Goal: Task Accomplishment & Management: Complete application form

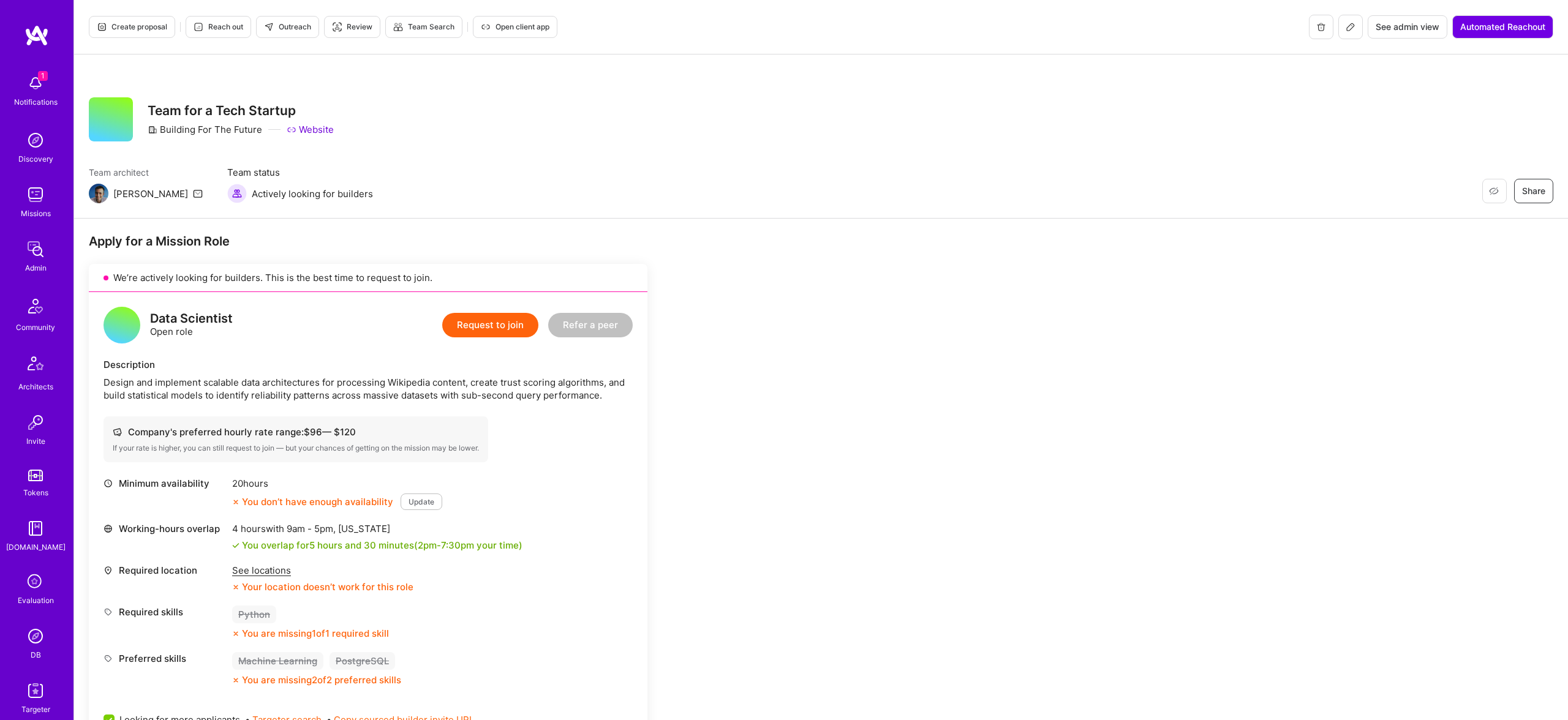
click at [31, 629] on img at bounding box center [35, 636] width 24 height 24
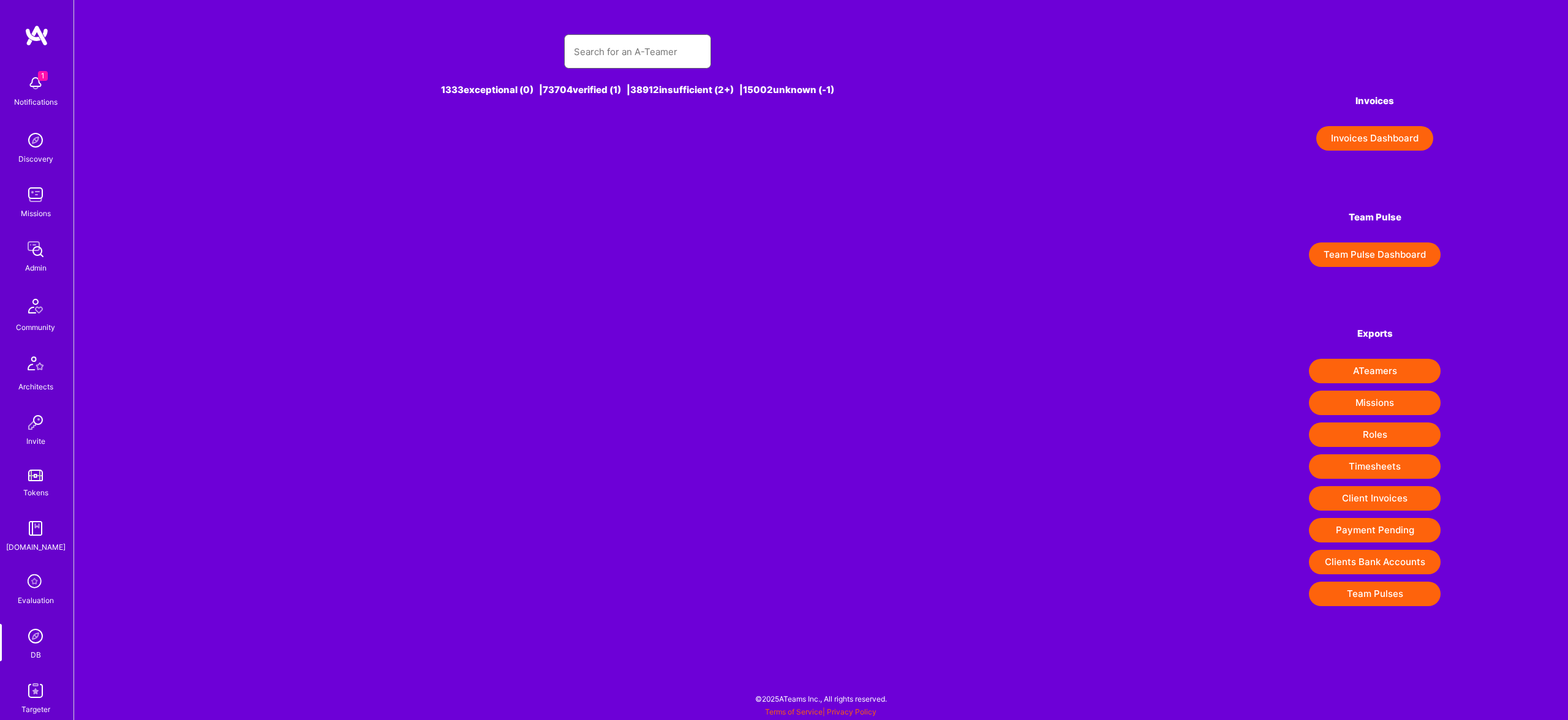
click at [605, 50] on input "text" at bounding box center [637, 51] width 127 height 31
paste input "text"
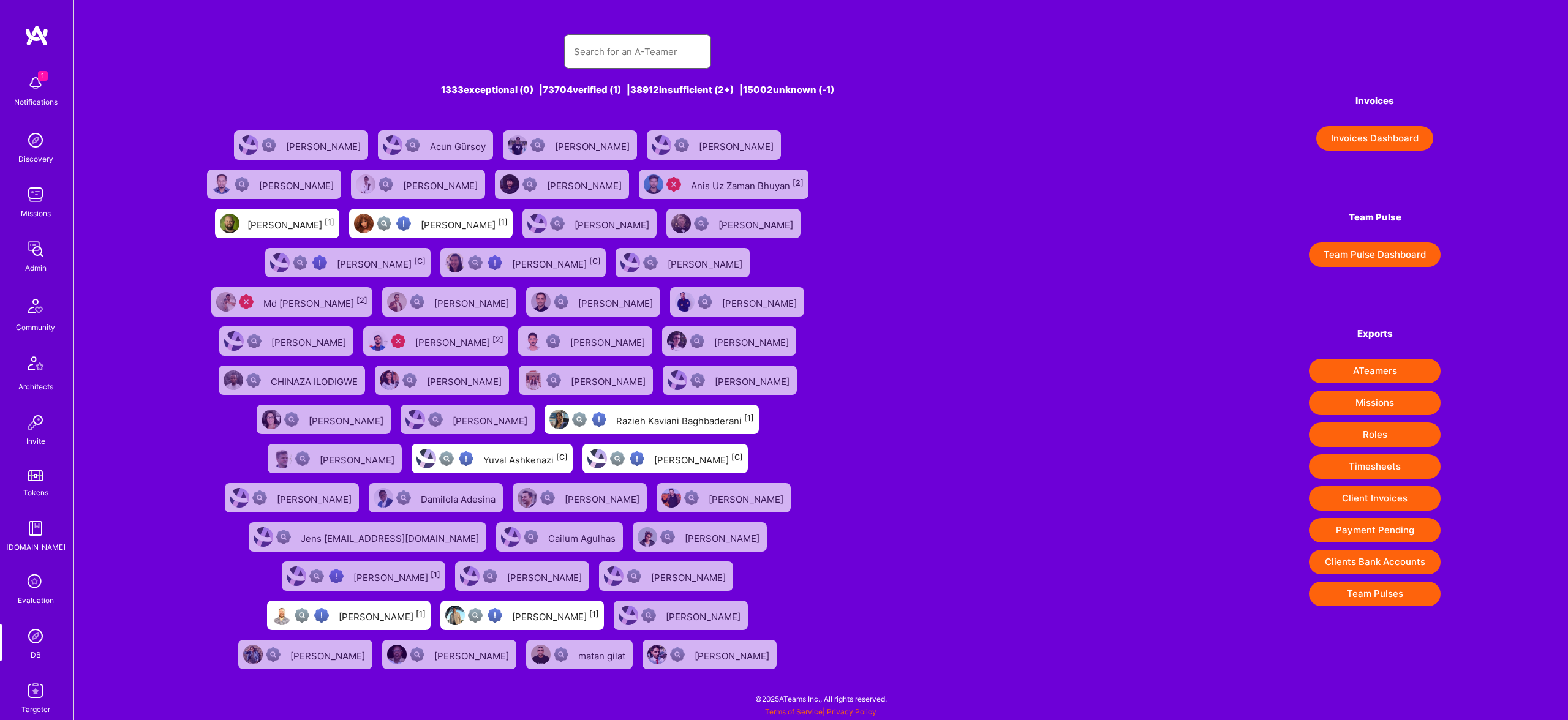
click at [605, 50] on input "text" at bounding box center [637, 51] width 127 height 31
paste input "[EMAIL_ADDRESS][DOMAIN_NAME]"
type input "[EMAIL_ADDRESS][DOMAIN_NAME]"
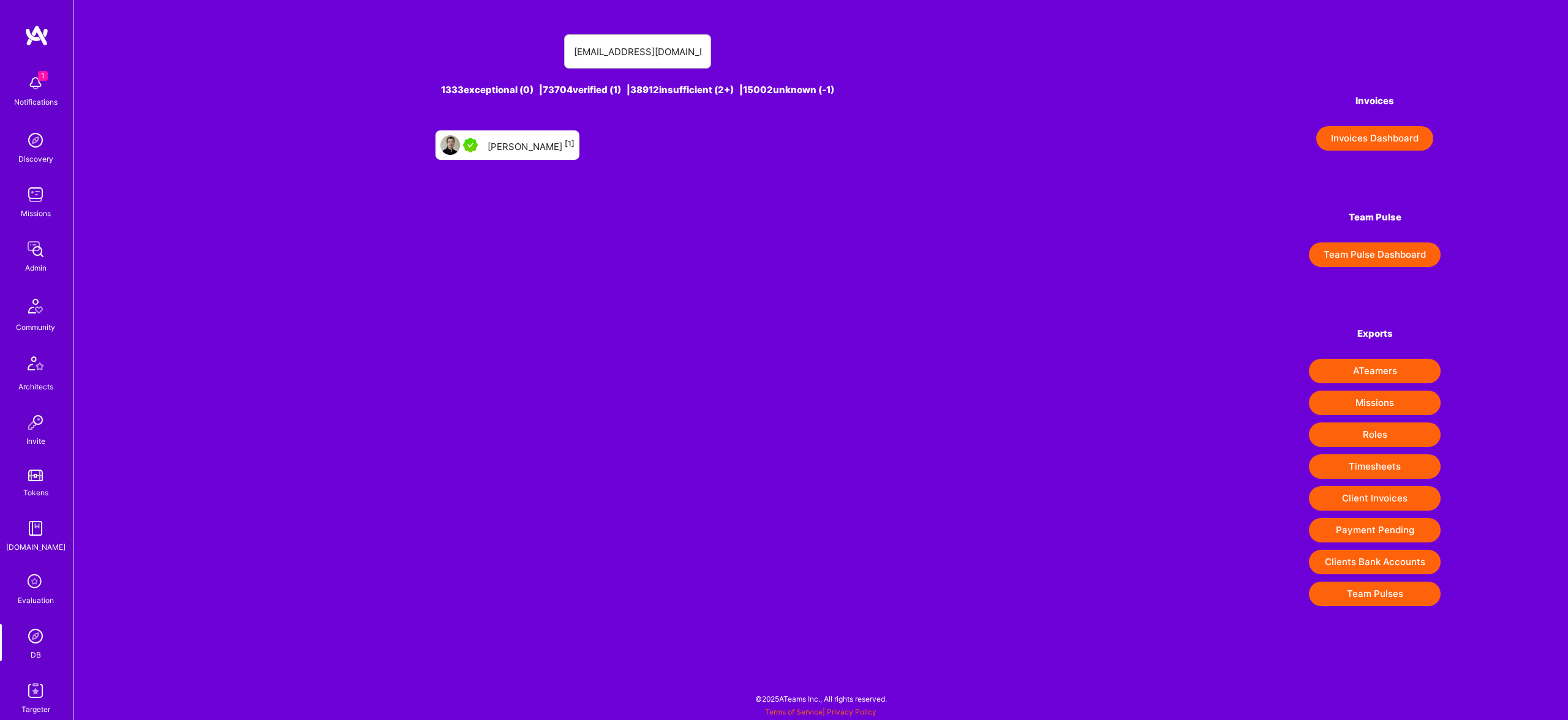
click at [523, 141] on div "Dmitrii Korotovskii [1]" at bounding box center [531, 144] width 87 height 16
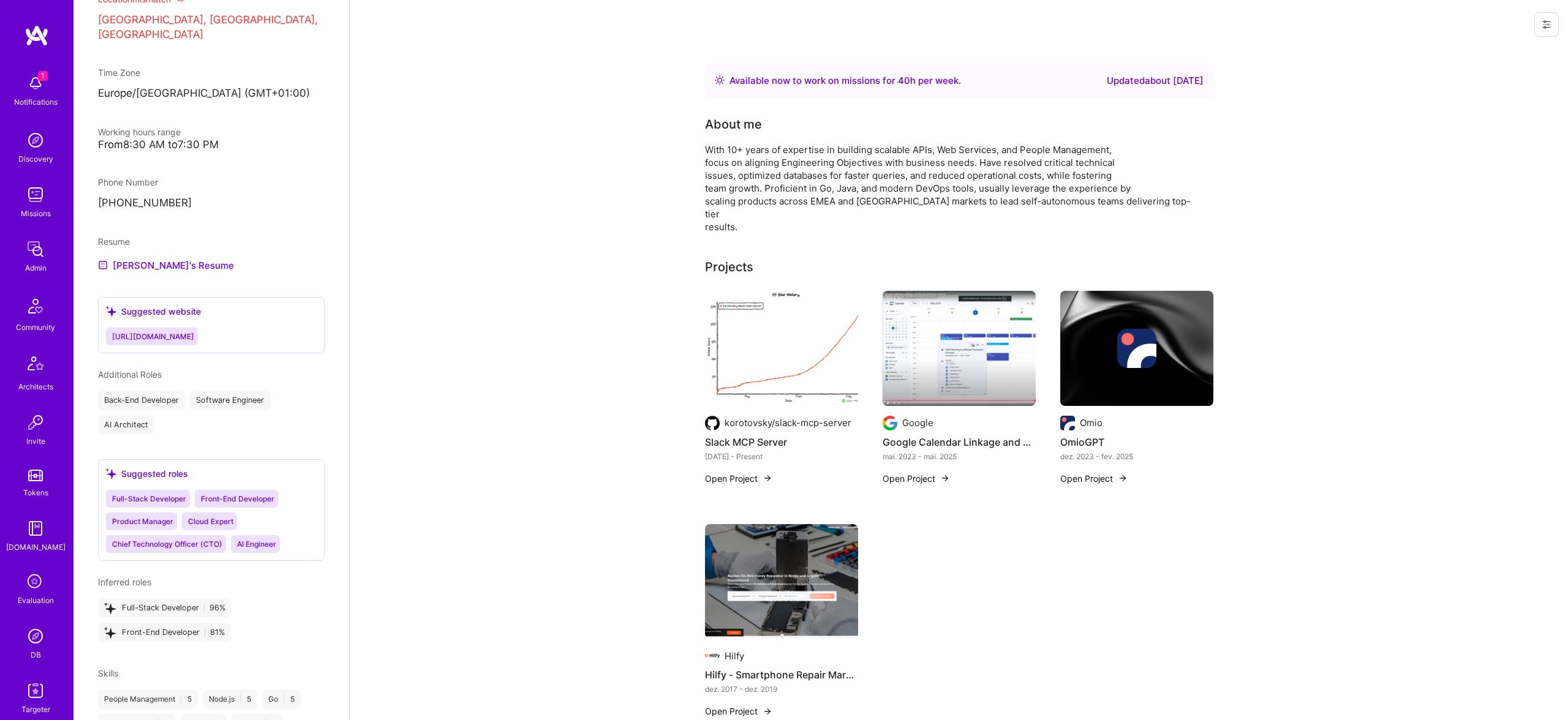
scroll to position [704, 0]
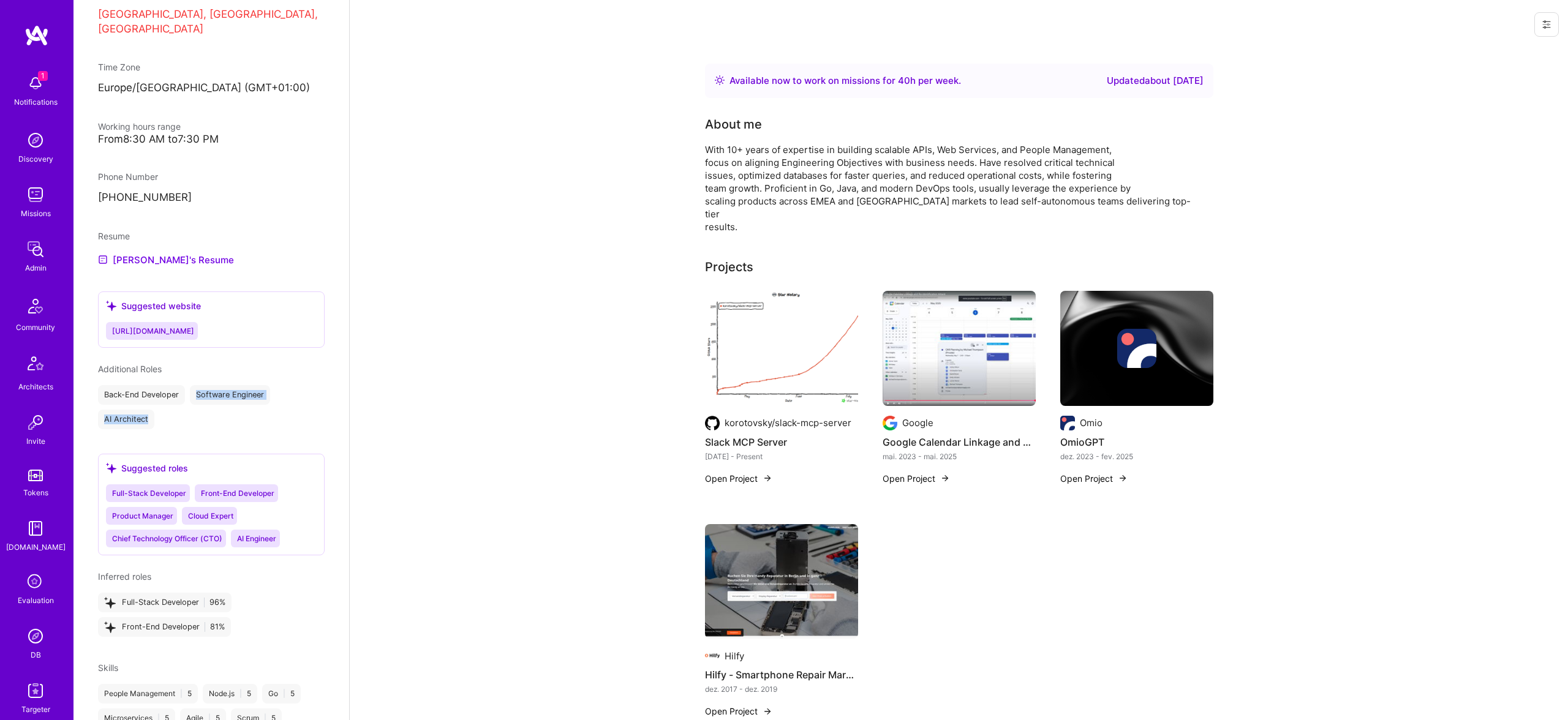
drag, startPoint x: 184, startPoint y: 383, endPoint x: 192, endPoint y: 417, distance: 34.9
click at [192, 417] on div "Admin data Details User ID: 687189bf2692d3761ea5a1f9 Admin: No User type Regula…" at bounding box center [211, 360] width 276 height 720
click at [192, 414] on div "Back-End Developer Software Engineer AI Architect" at bounding box center [212, 409] width 227 height 44
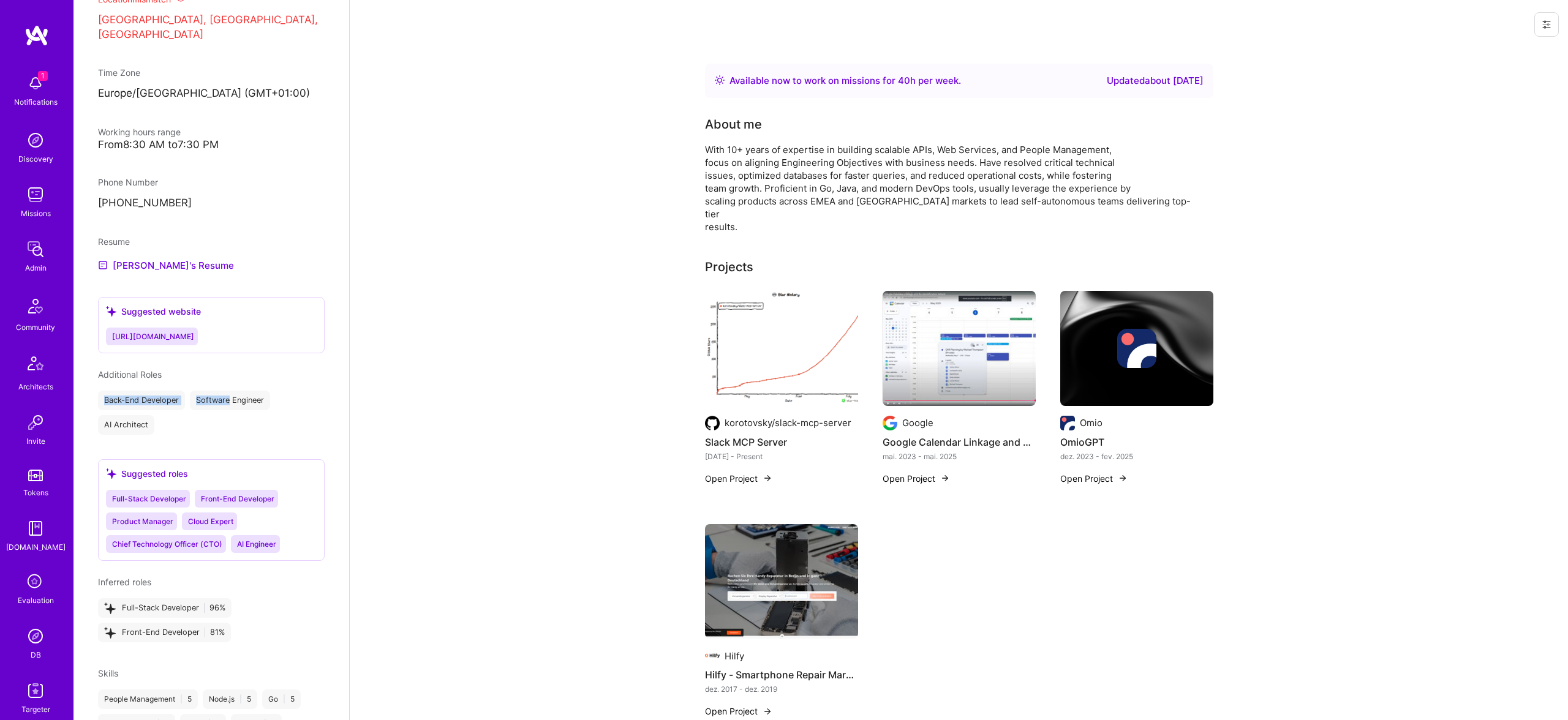
drag, startPoint x: 86, startPoint y: 366, endPoint x: 230, endPoint y: 387, distance: 145.5
click at [230, 387] on div "Admin data Details User ID: 687189bf2692d3761ea5a1f9 Admin: No User type Regula…" at bounding box center [211, 360] width 276 height 720
click at [269, 393] on div "Back-End Developer Software Engineer AI Architect" at bounding box center [212, 413] width 227 height 44
click at [108, 418] on div "Admin data Details User ID: 687189bf2692d3761ea5a1f9 Admin: No User type Regula…" at bounding box center [211, 360] width 276 height 720
click at [108, 418] on div "AI Architect" at bounding box center [127, 425] width 57 height 19
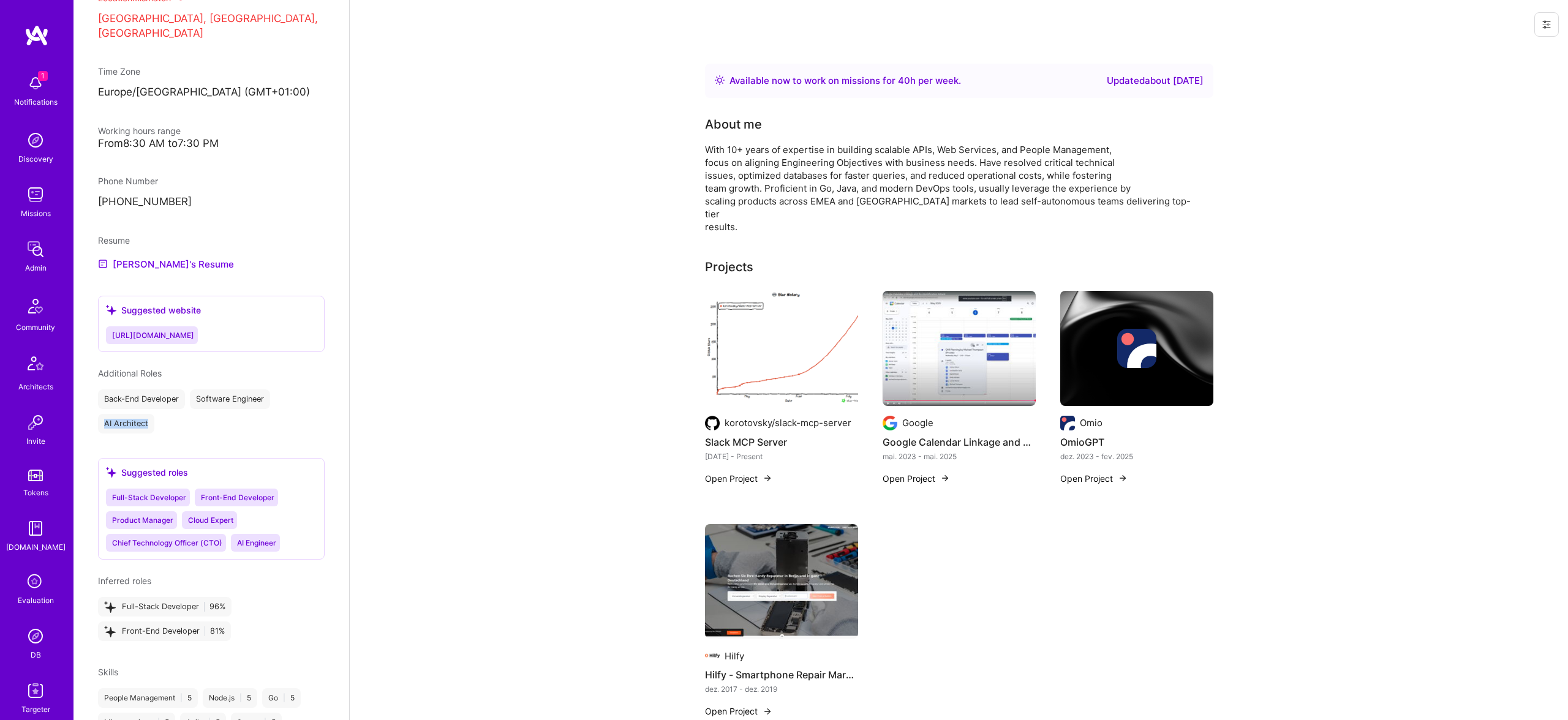
click at [108, 418] on div "AI Architect" at bounding box center [127, 424] width 57 height 19
click at [108, 417] on div "Admin data Details User ID: 687189bf2692d3761ea5a1f9 Admin: No User type Regula…" at bounding box center [211, 360] width 276 height 720
click at [144, 411] on div "AI Architect" at bounding box center [127, 421] width 57 height 19
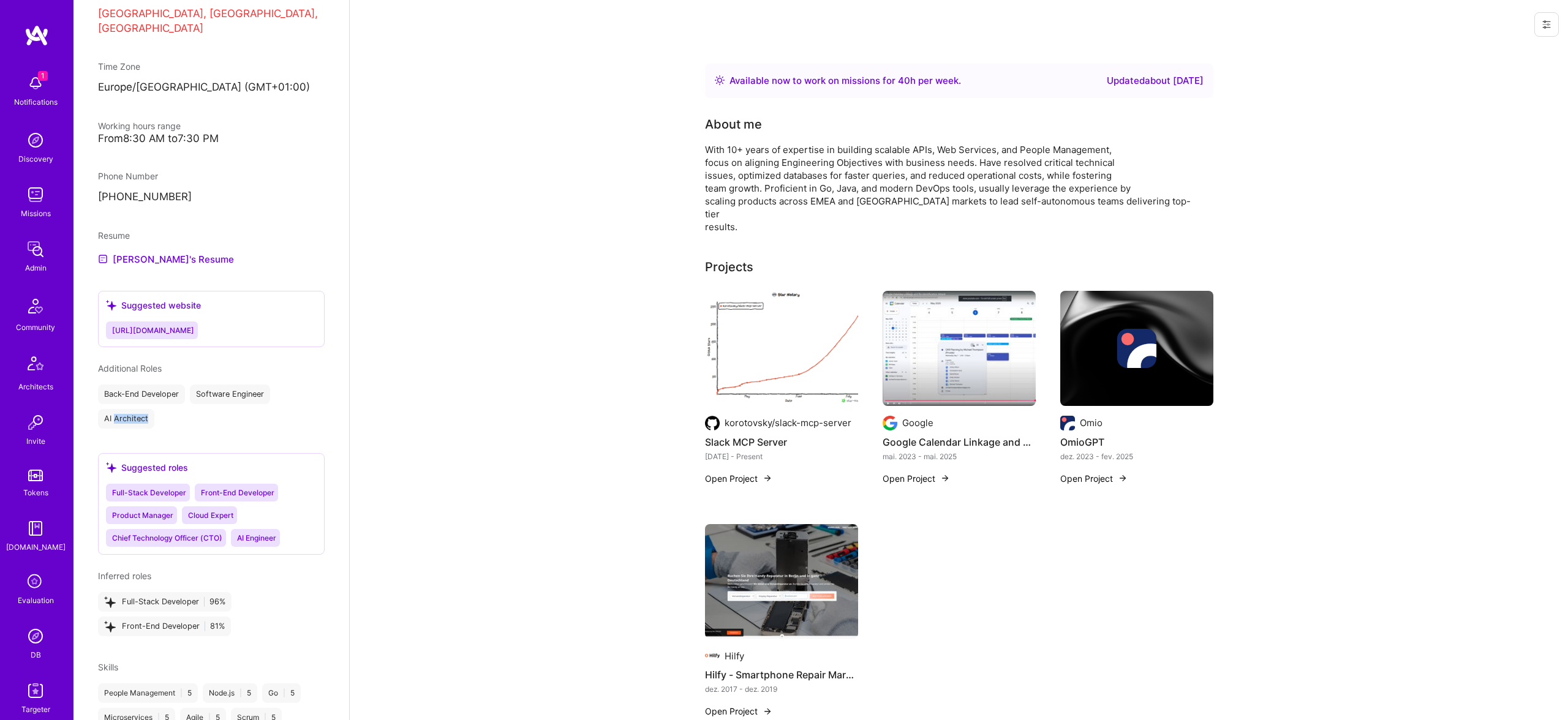
click at [144, 409] on div "AI Architect" at bounding box center [127, 419] width 57 height 19
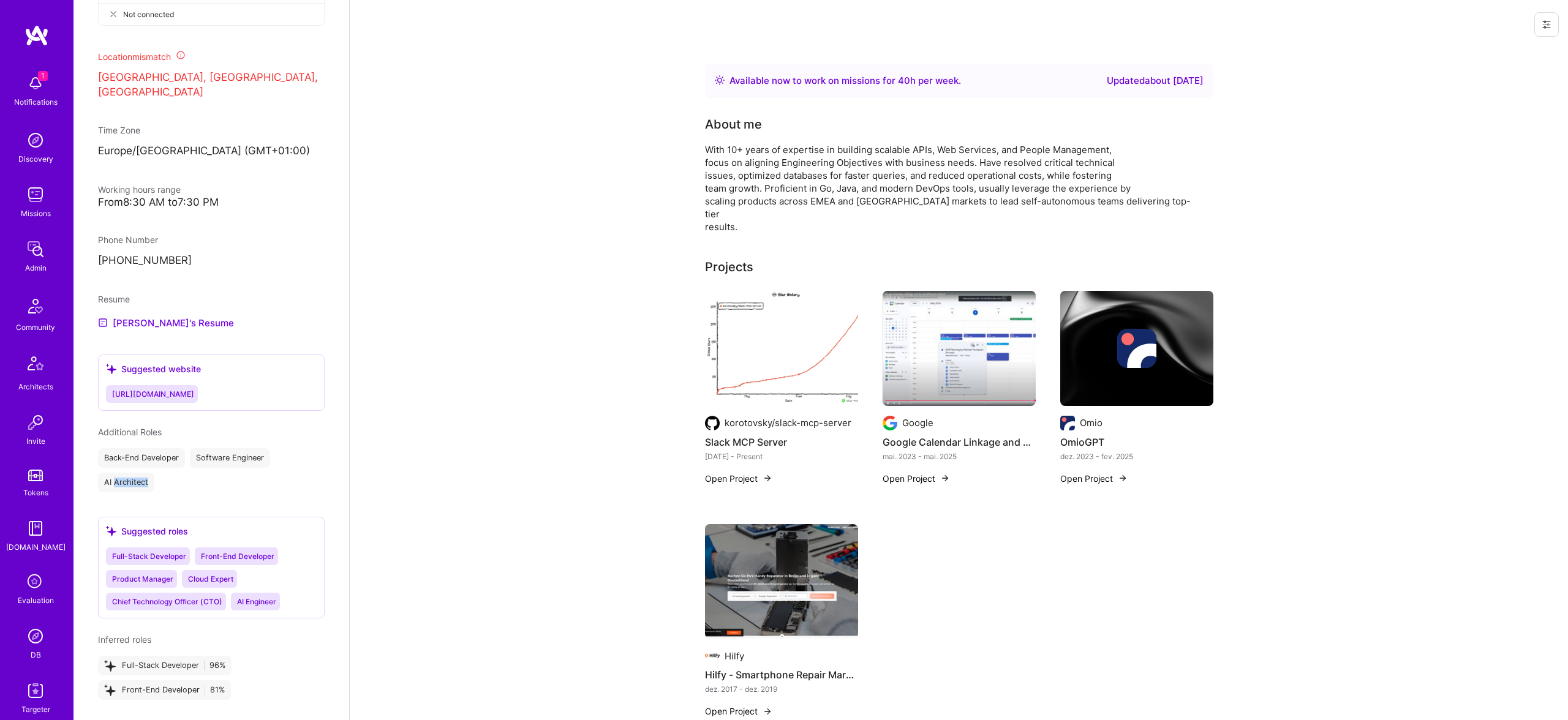
scroll to position [654, 0]
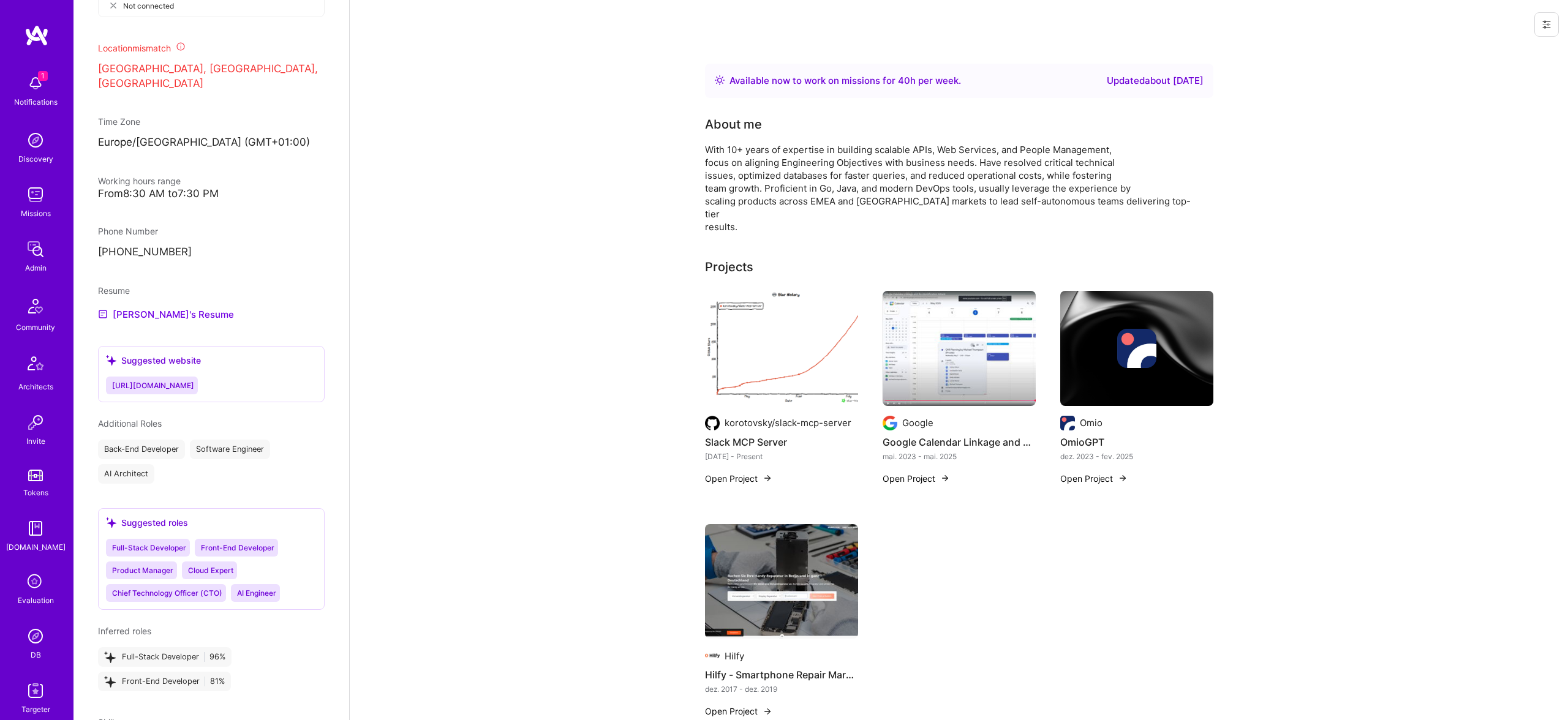
click at [268, 589] on span "AI Engineer" at bounding box center [256, 593] width 39 height 9
drag, startPoint x: 191, startPoint y: 574, endPoint x: 251, endPoint y: 582, distance: 60.5
click at [212, 589] on span "Chief Technology Officer (CTO)" at bounding box center [167, 593] width 110 height 9
click at [251, 589] on span "AI Engineer" at bounding box center [256, 593] width 39 height 9
click at [256, 589] on span "AI Engineer" at bounding box center [256, 593] width 39 height 9
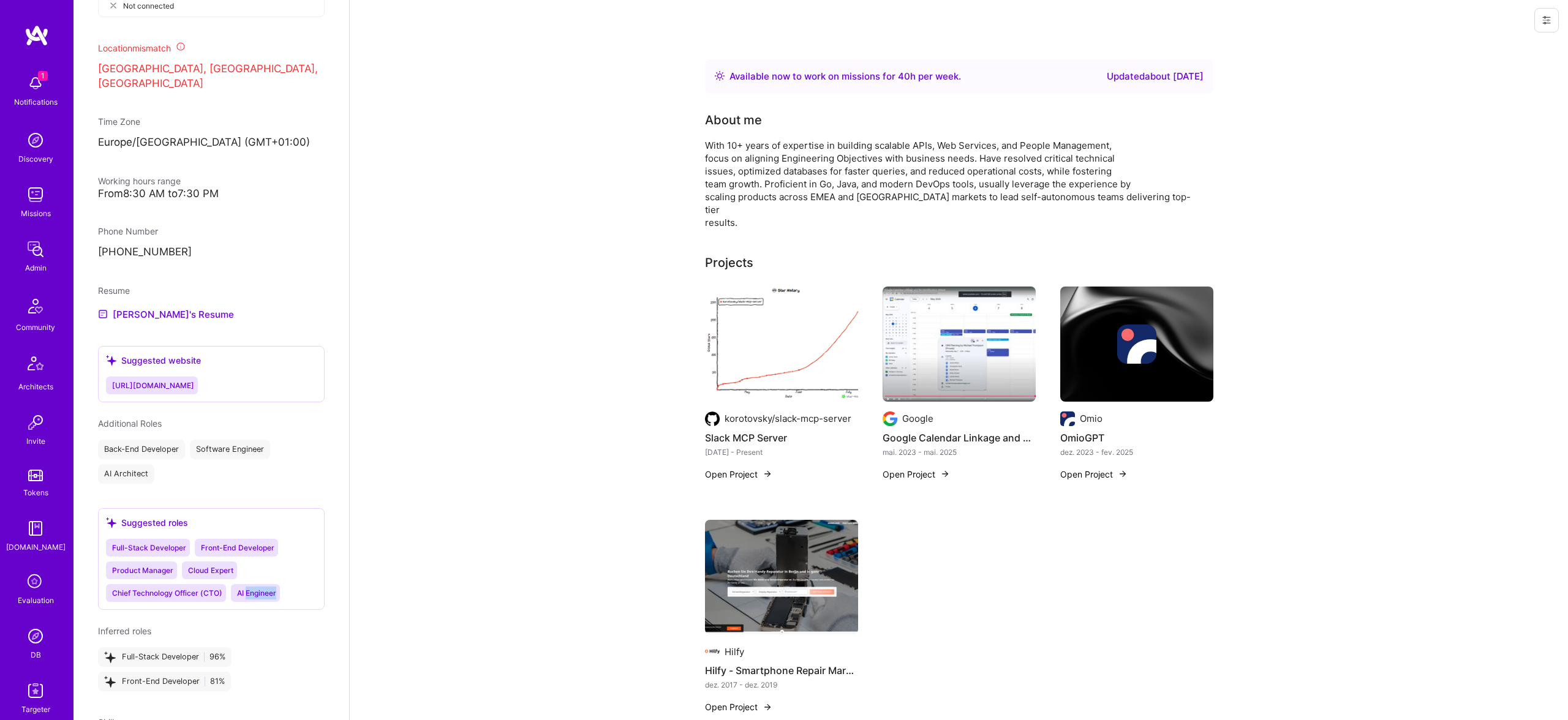
scroll to position [0, 0]
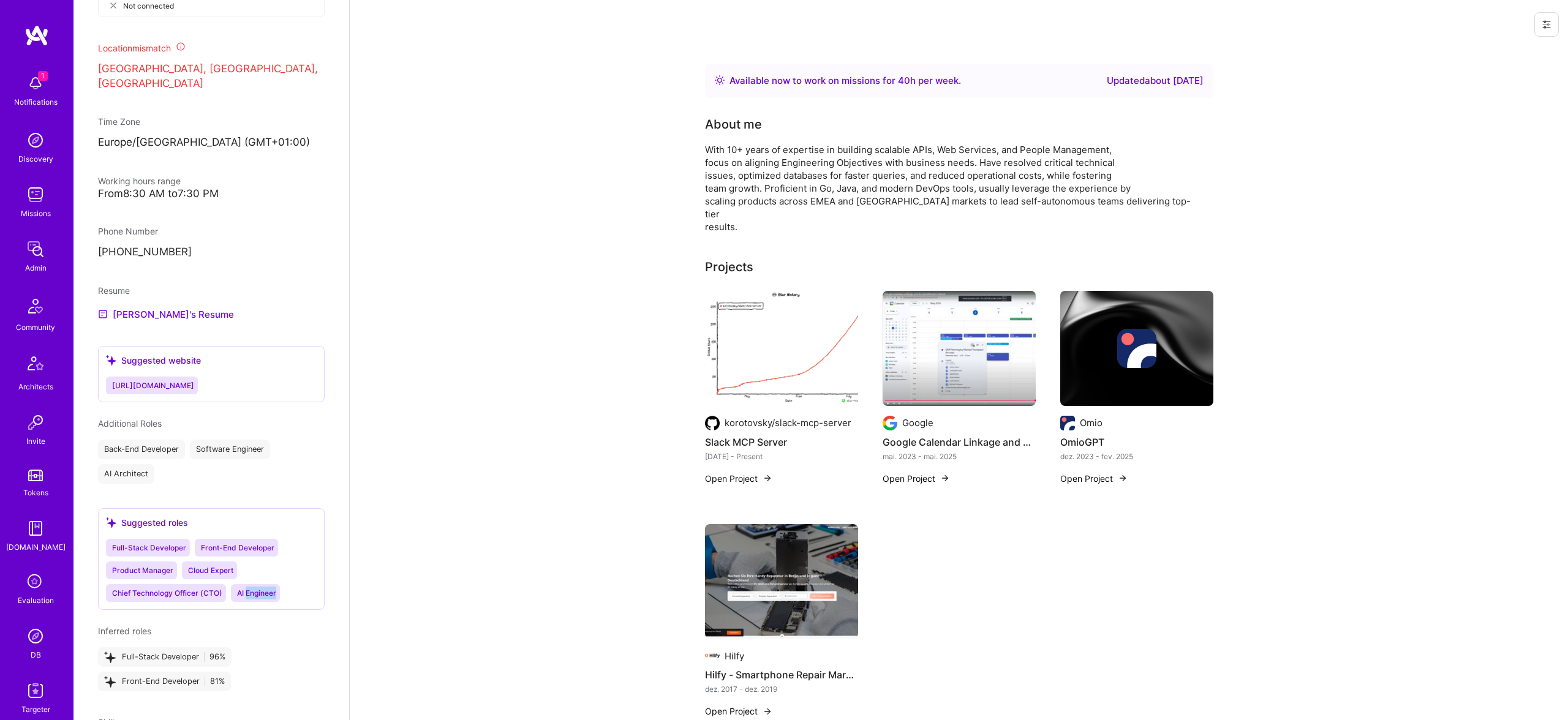
click at [984, 321] on img at bounding box center [960, 348] width 153 height 115
click at [1209, 329] on div at bounding box center [1137, 348] width 153 height 39
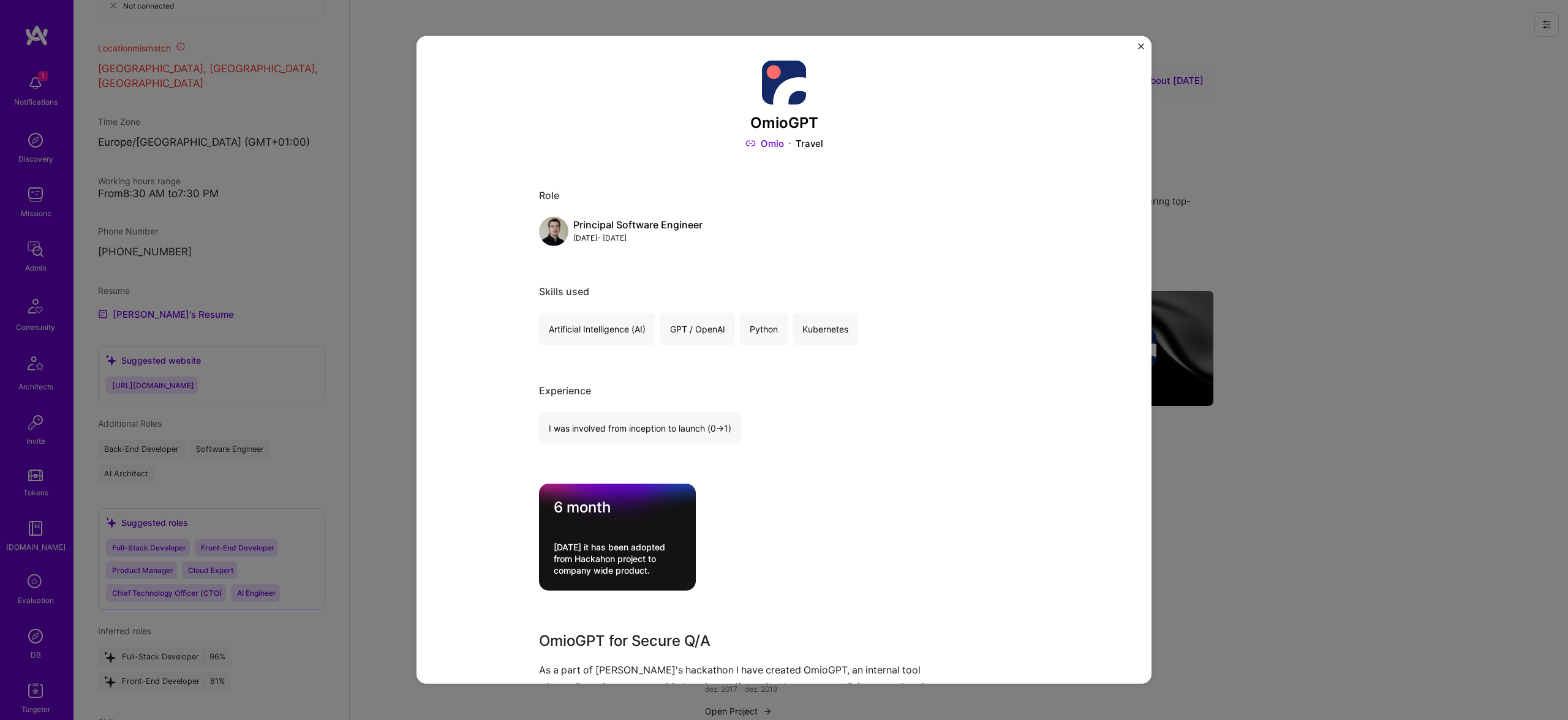
drag, startPoint x: 1278, startPoint y: 386, endPoint x: 1254, endPoint y: 474, distance: 91.2
click at [1279, 386] on div "OmioGPT Omio Travel Role Principal Software Engineer Dec, 2023 - Feb, 2025 Skil…" at bounding box center [784, 360] width 1568 height 720
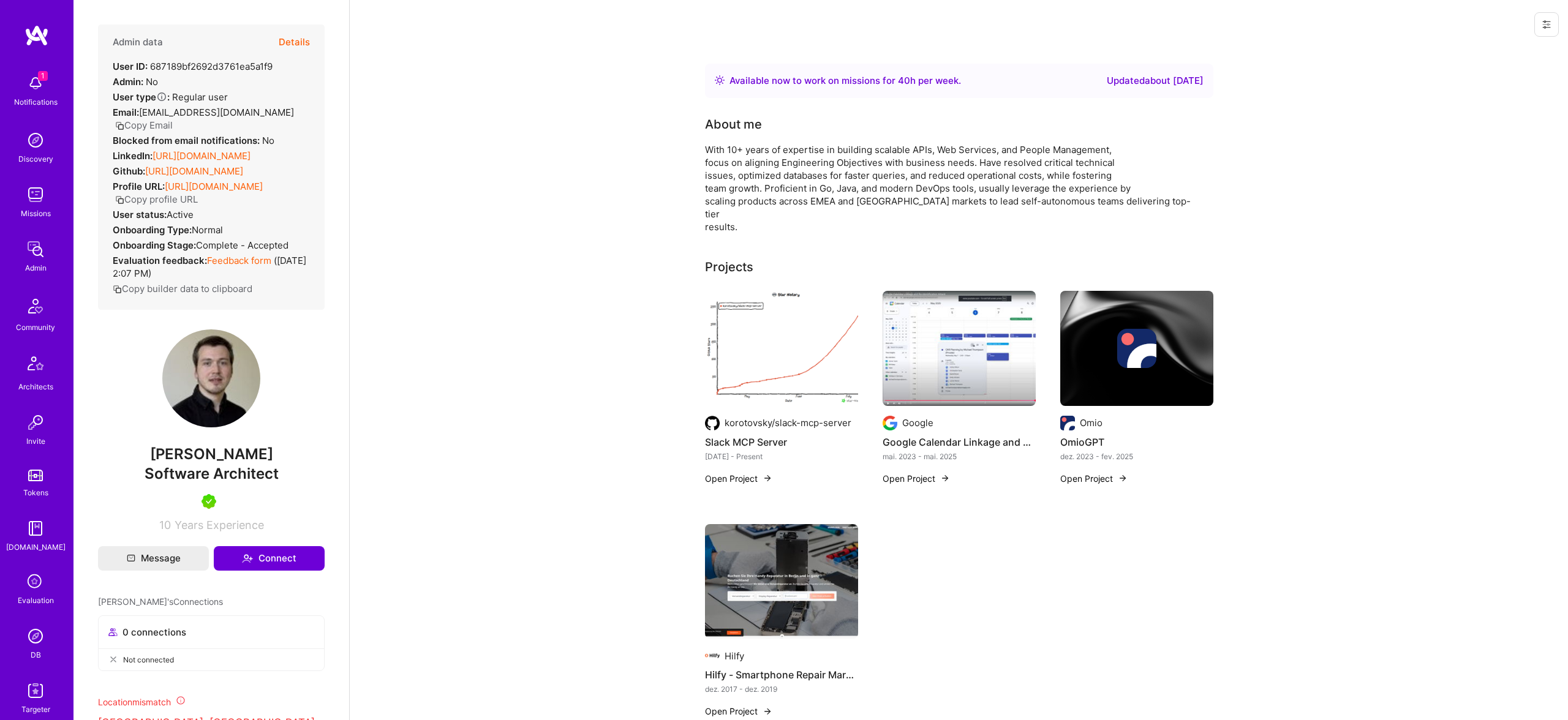
click at [284, 35] on button "Details" at bounding box center [294, 41] width 31 height 35
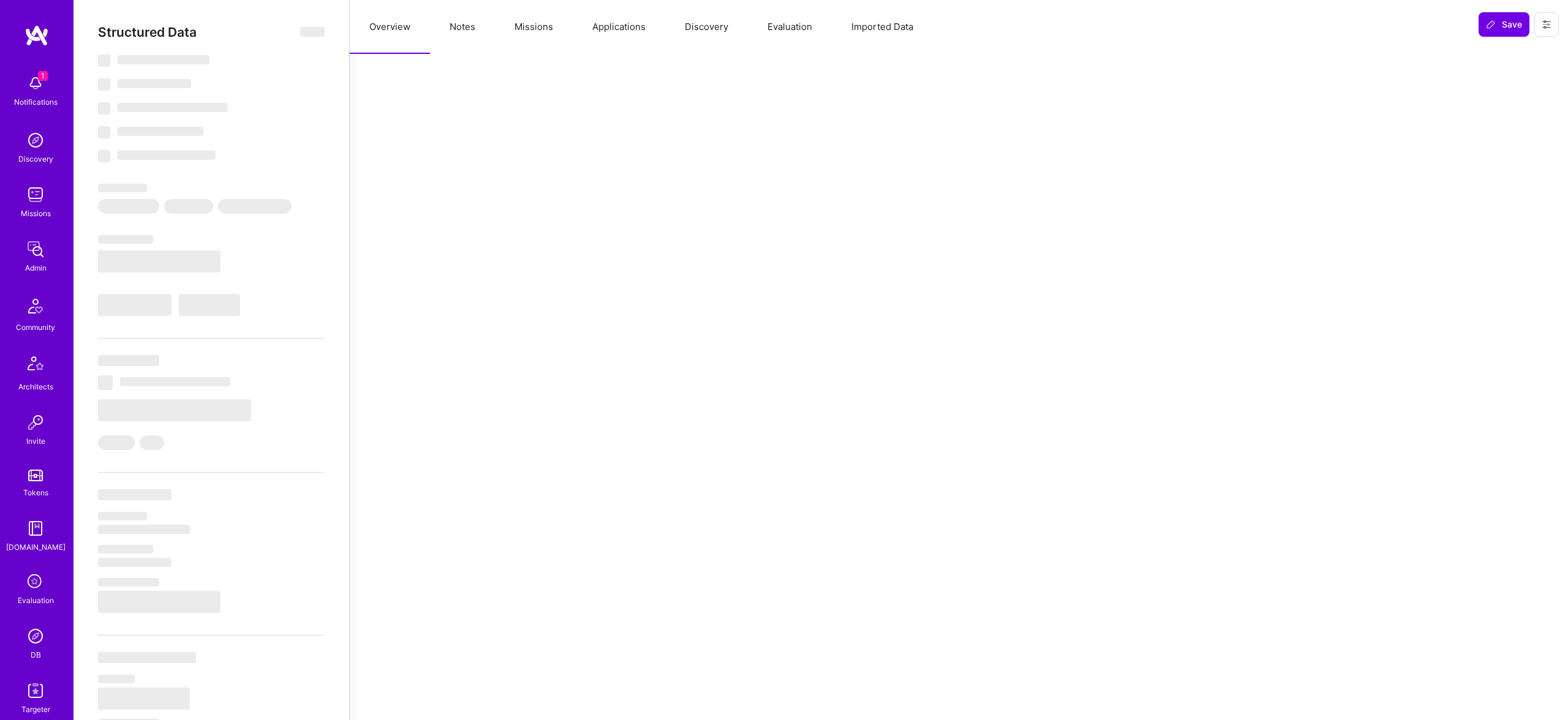
select select "Right Now"
select select "5"
select select "7"
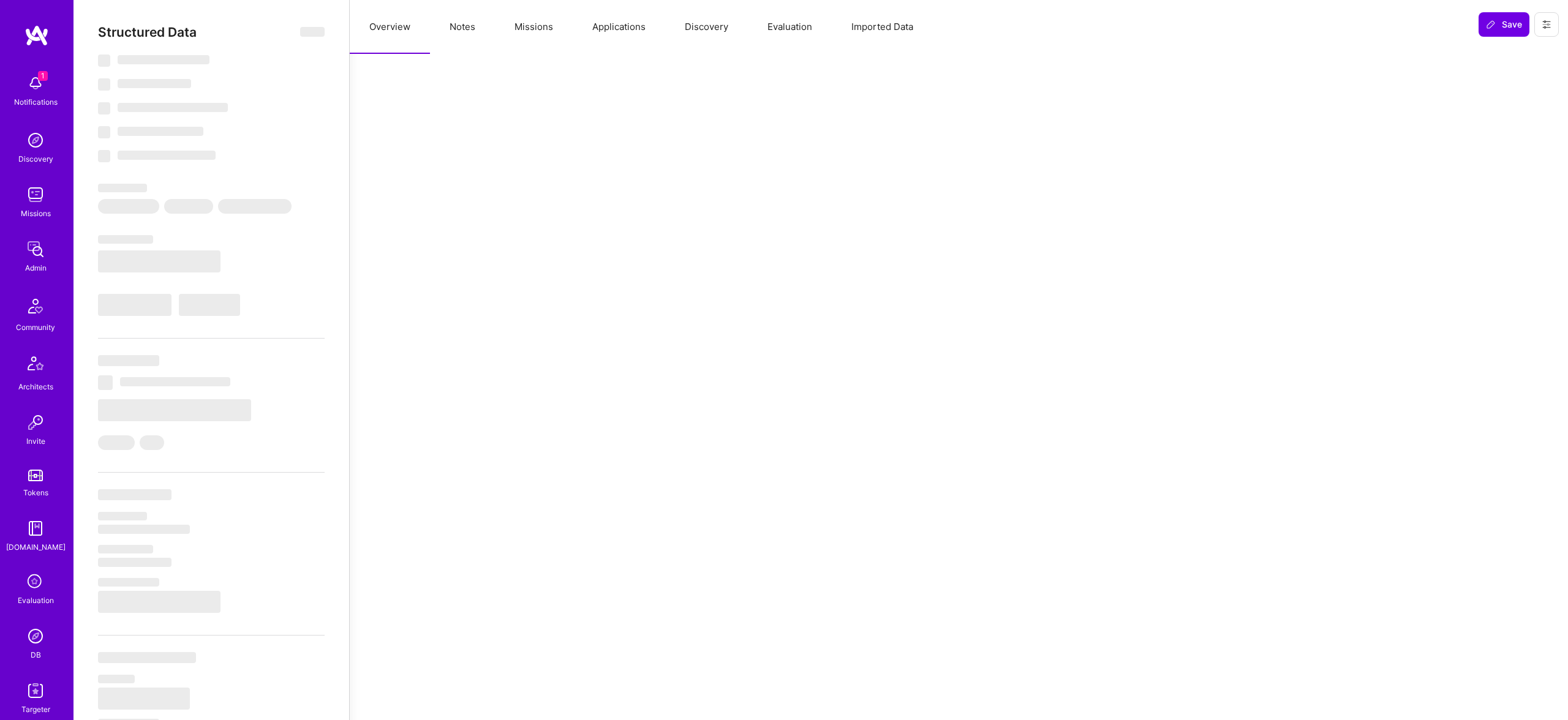
select select "DE"
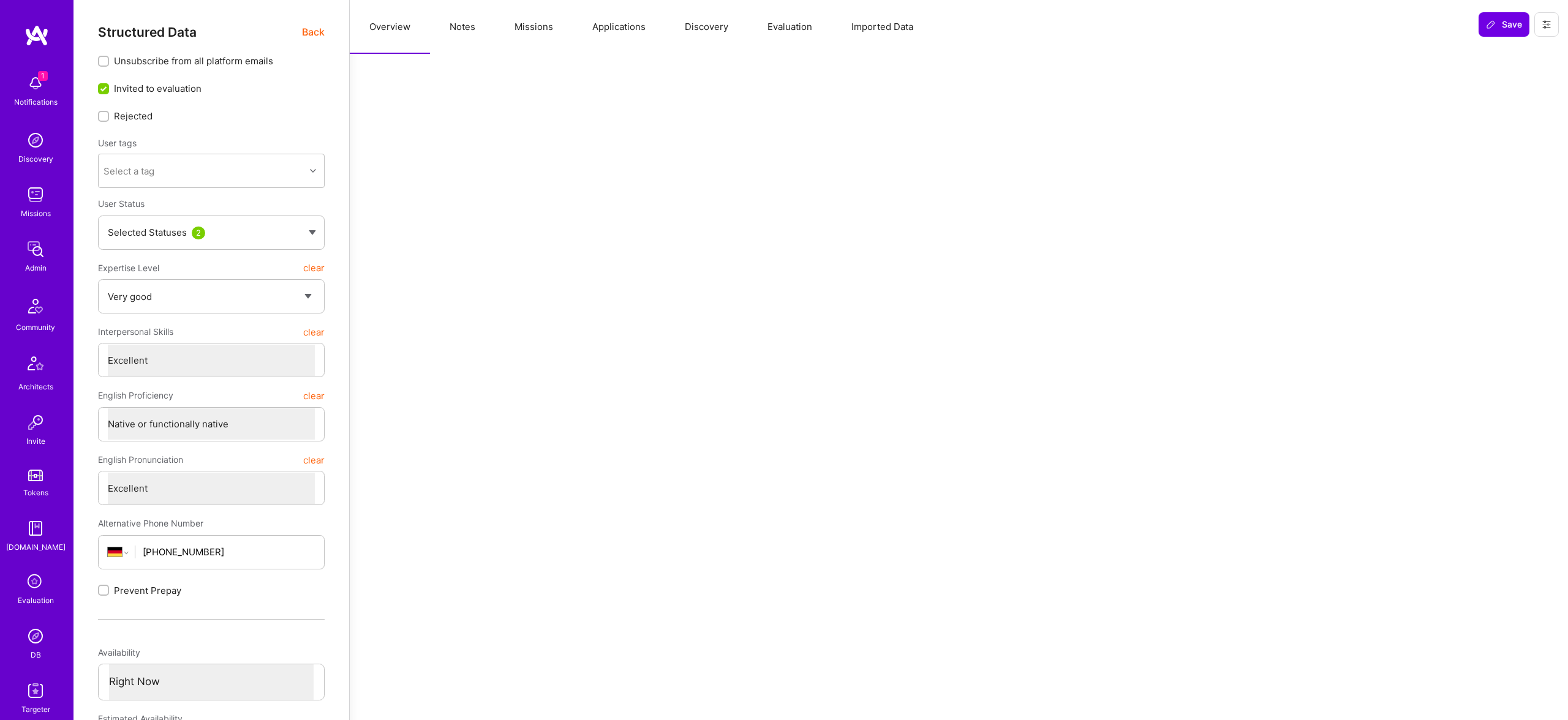
click at [309, 28] on span "Back" at bounding box center [313, 32] width 23 height 15
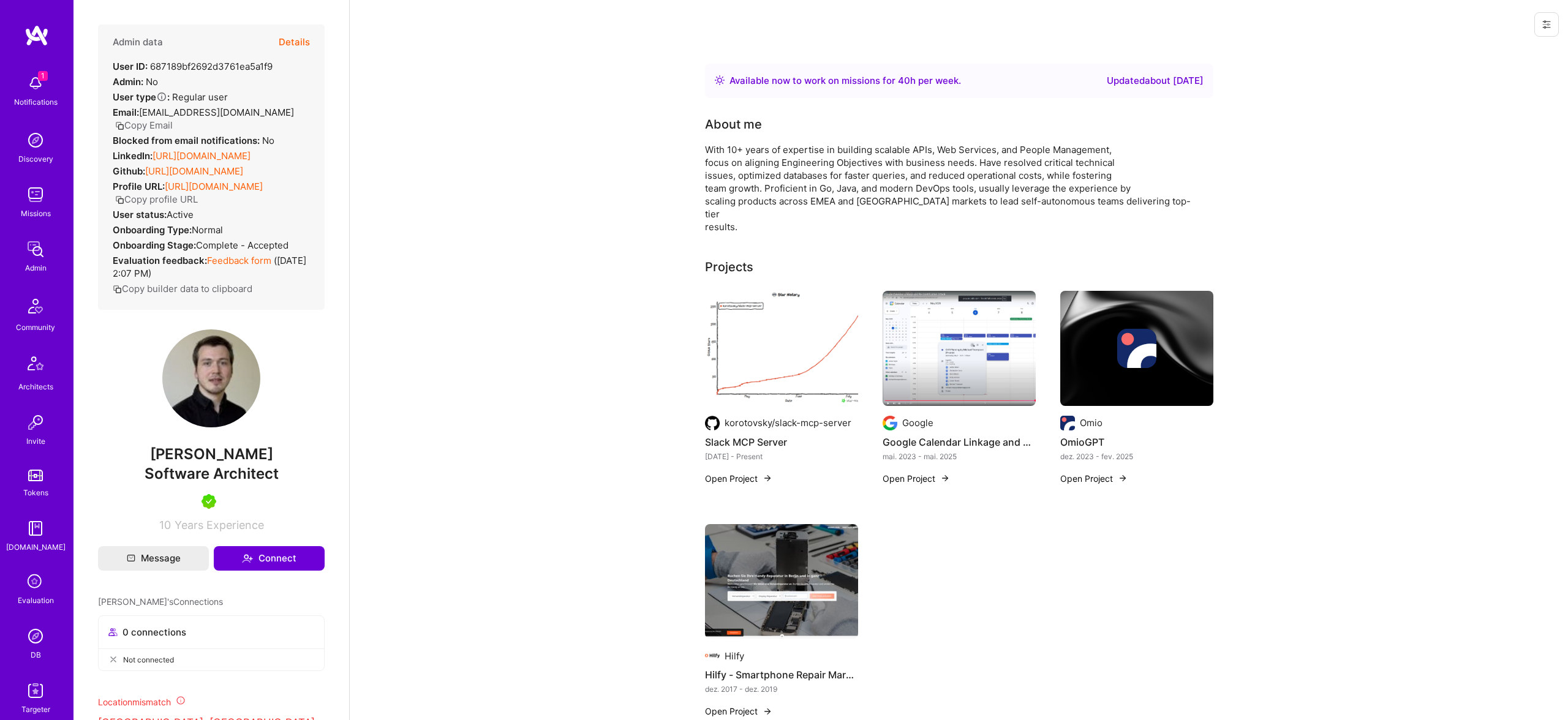
click at [288, 38] on button "Details" at bounding box center [294, 41] width 31 height 35
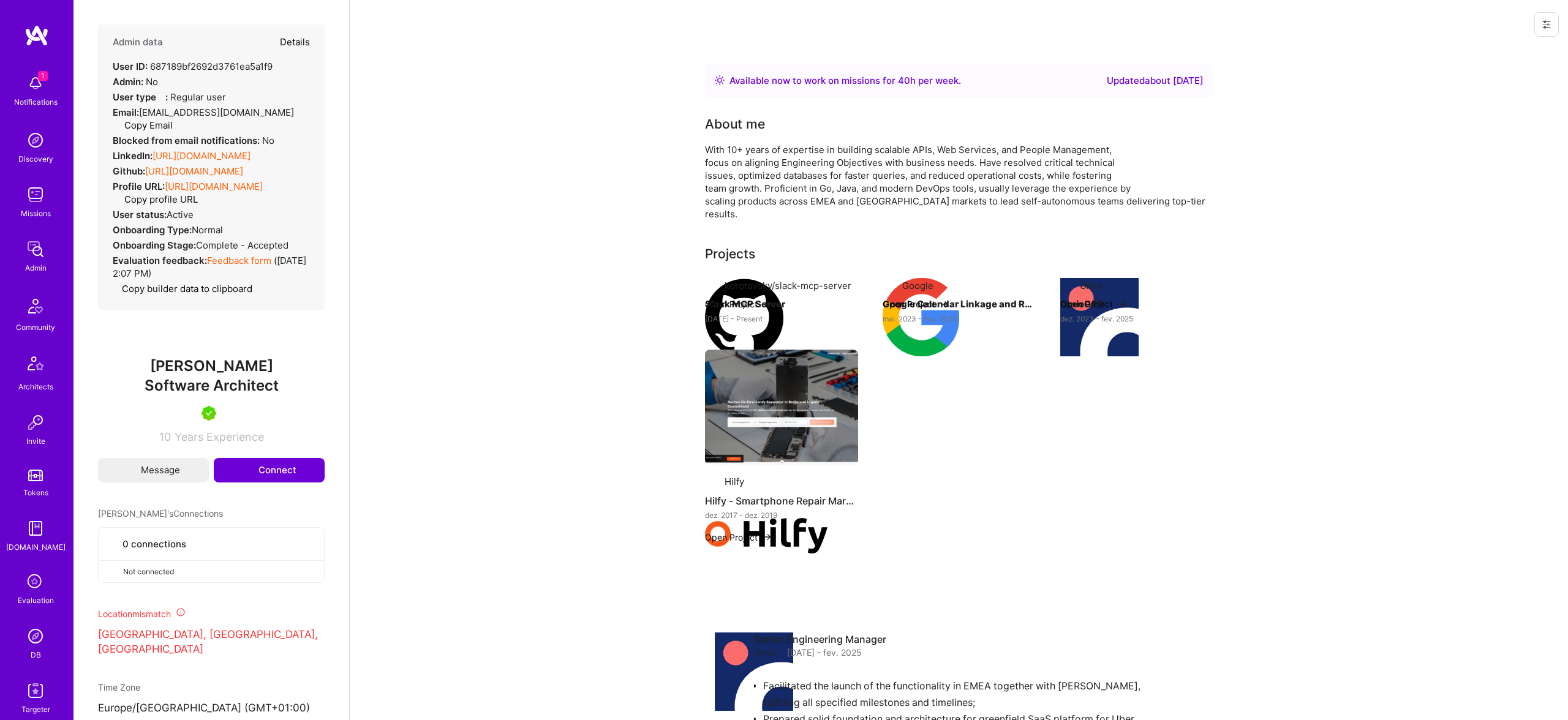
type textarea "x"
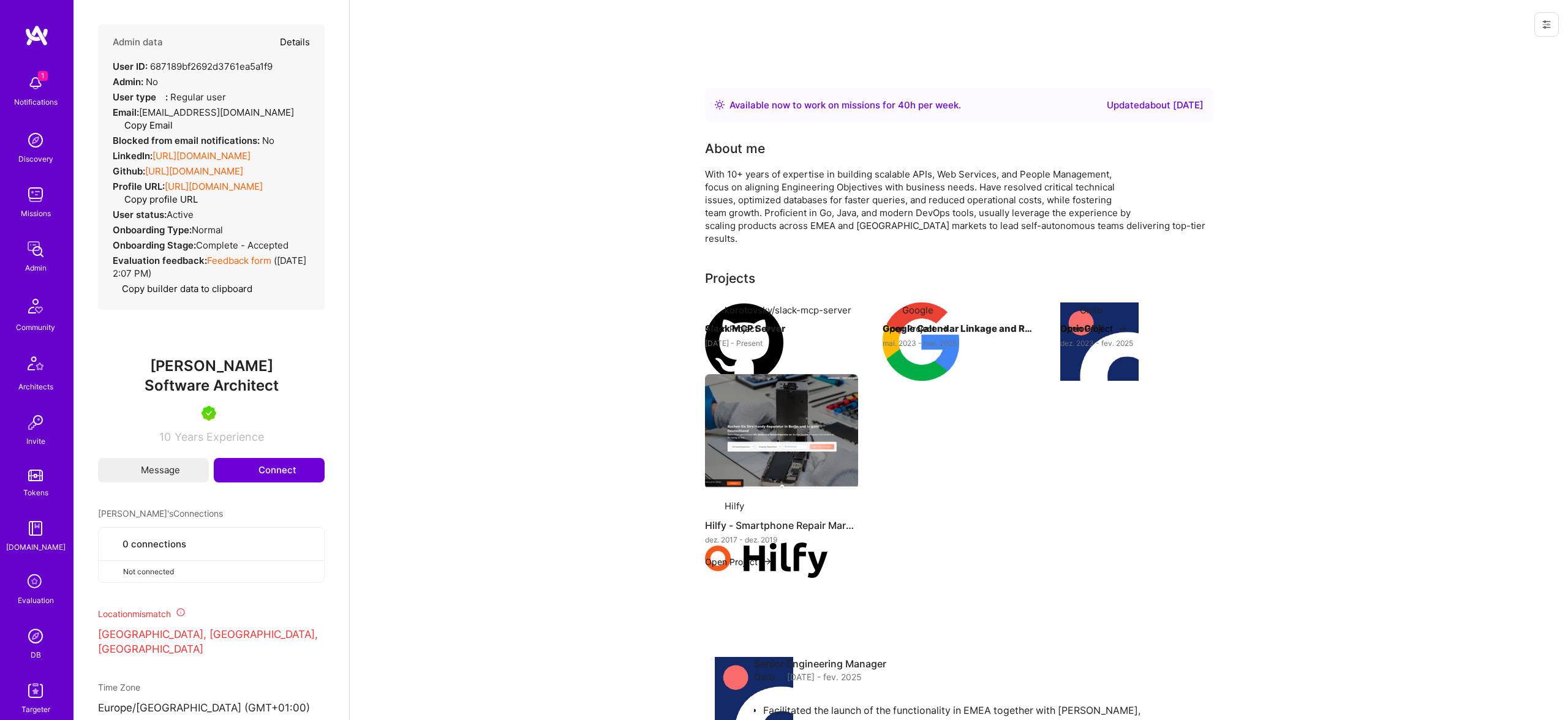
select select "5"
select select "7"
select select "DE"
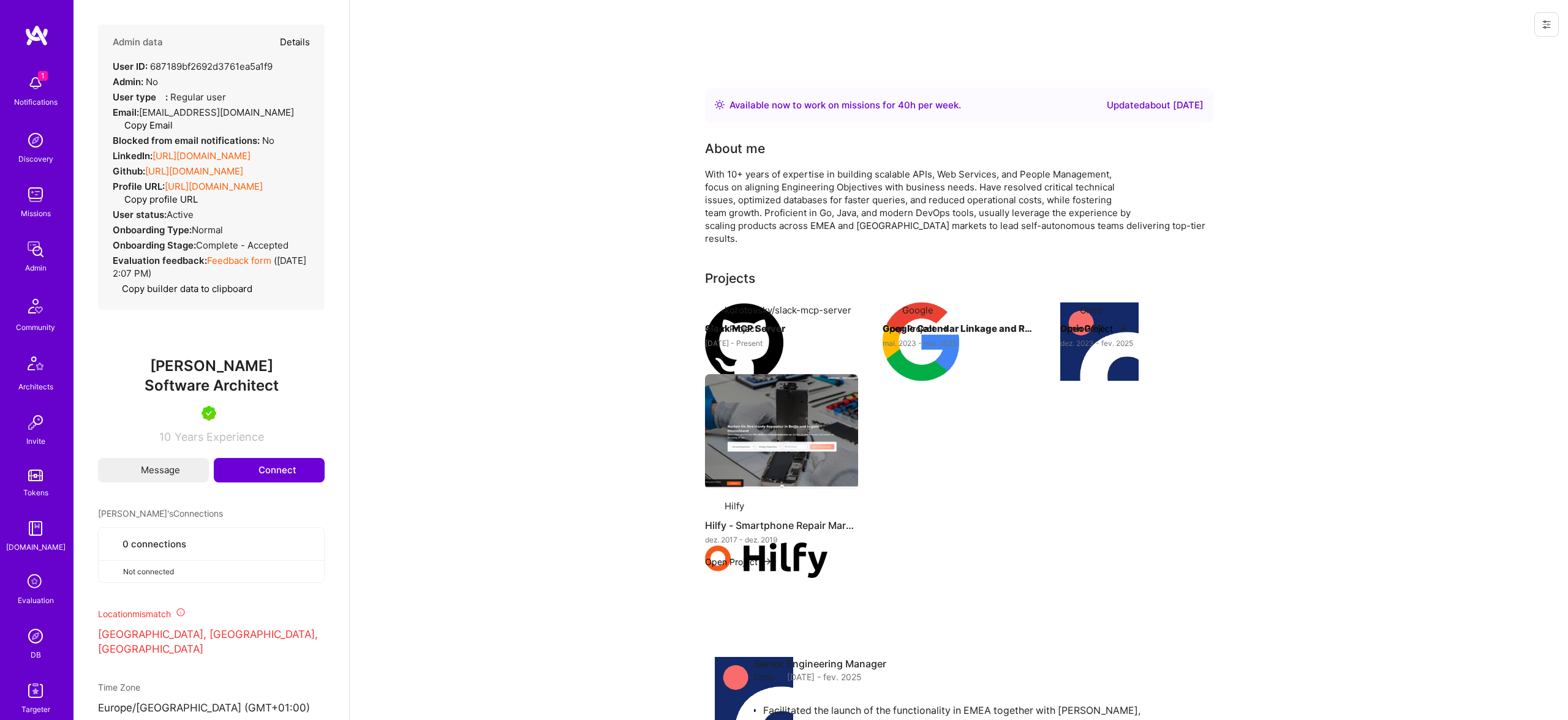
select select "Right Now"
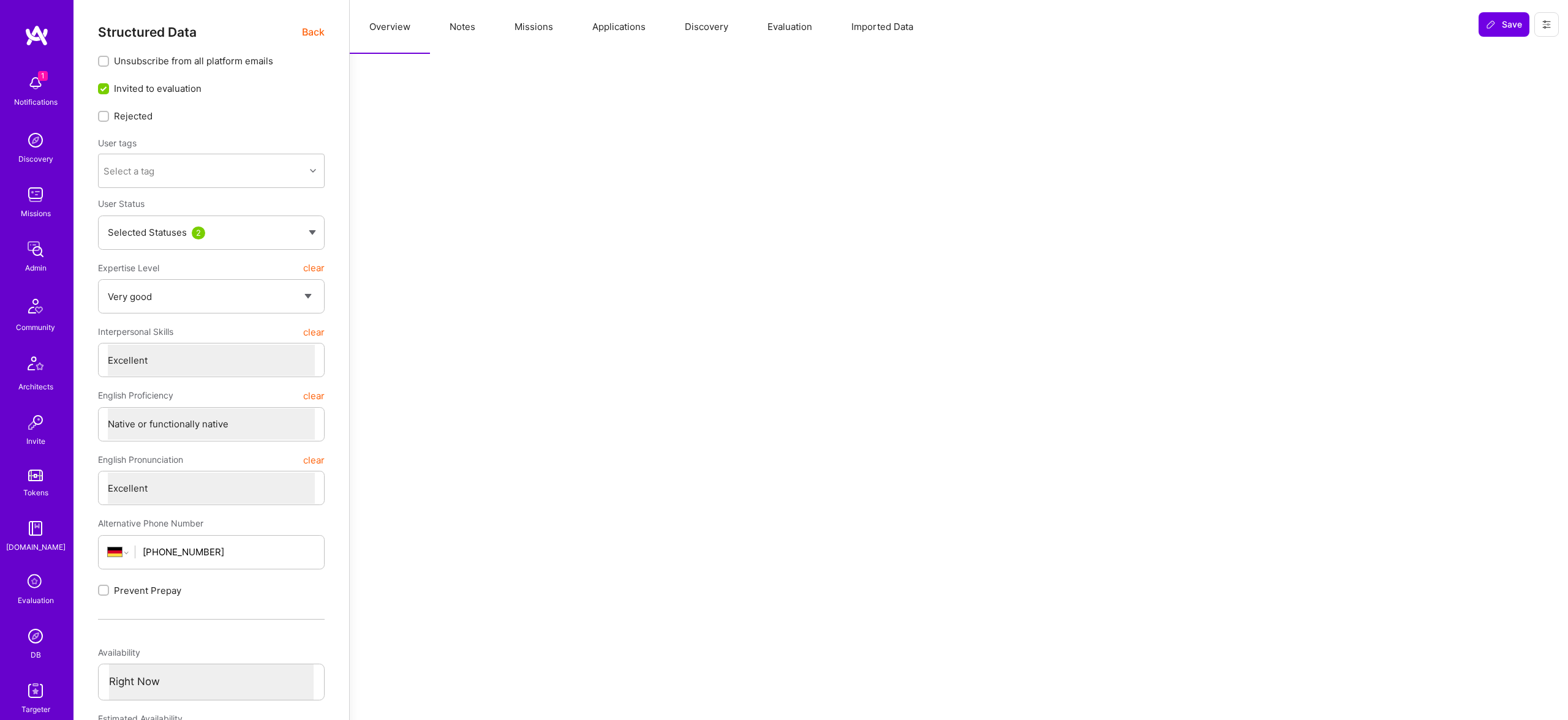
drag, startPoint x: 925, startPoint y: 37, endPoint x: 902, endPoint y: 29, distance: 24.4
click at [920, 34] on button "Imported Data" at bounding box center [882, 27] width 101 height 54
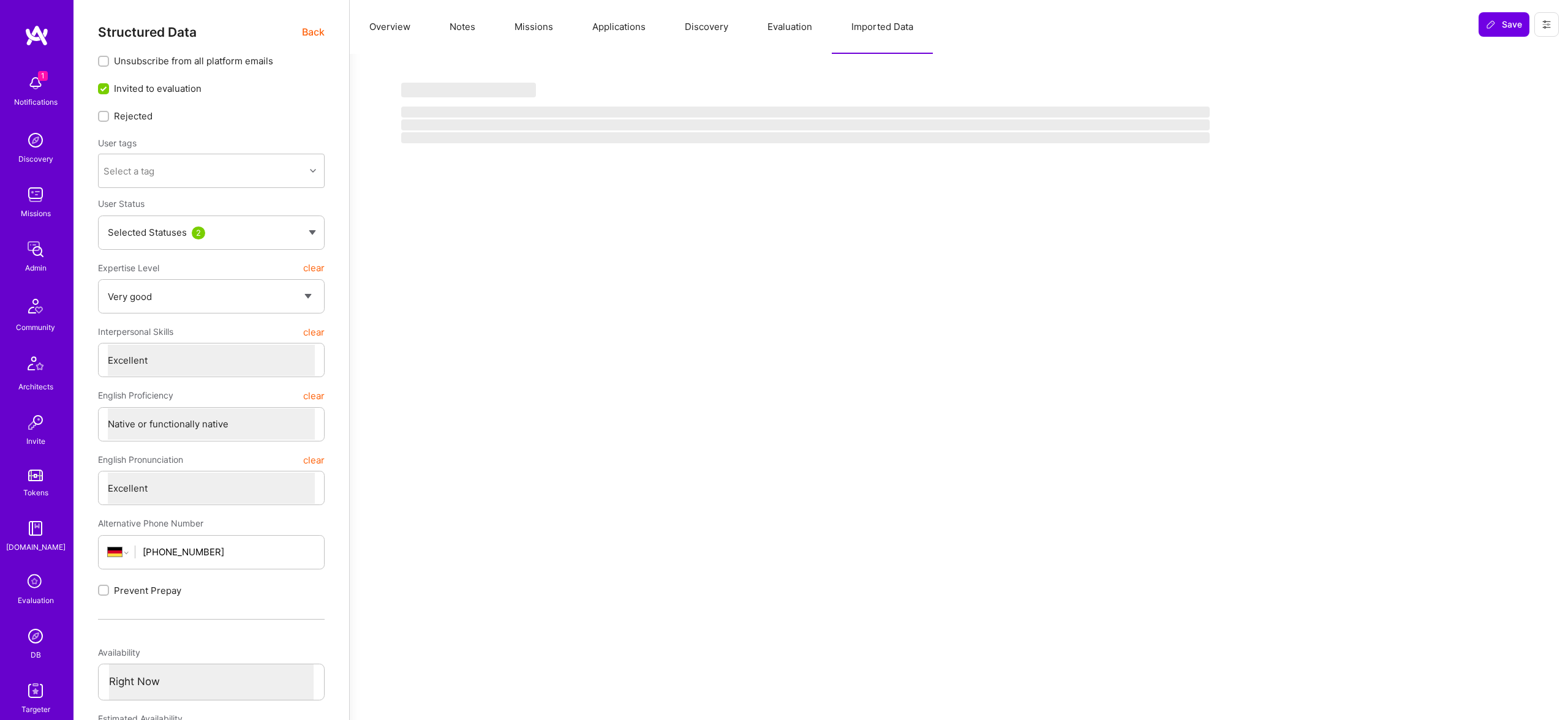
click at [902, 29] on button "Imported Data" at bounding box center [882, 27] width 101 height 54
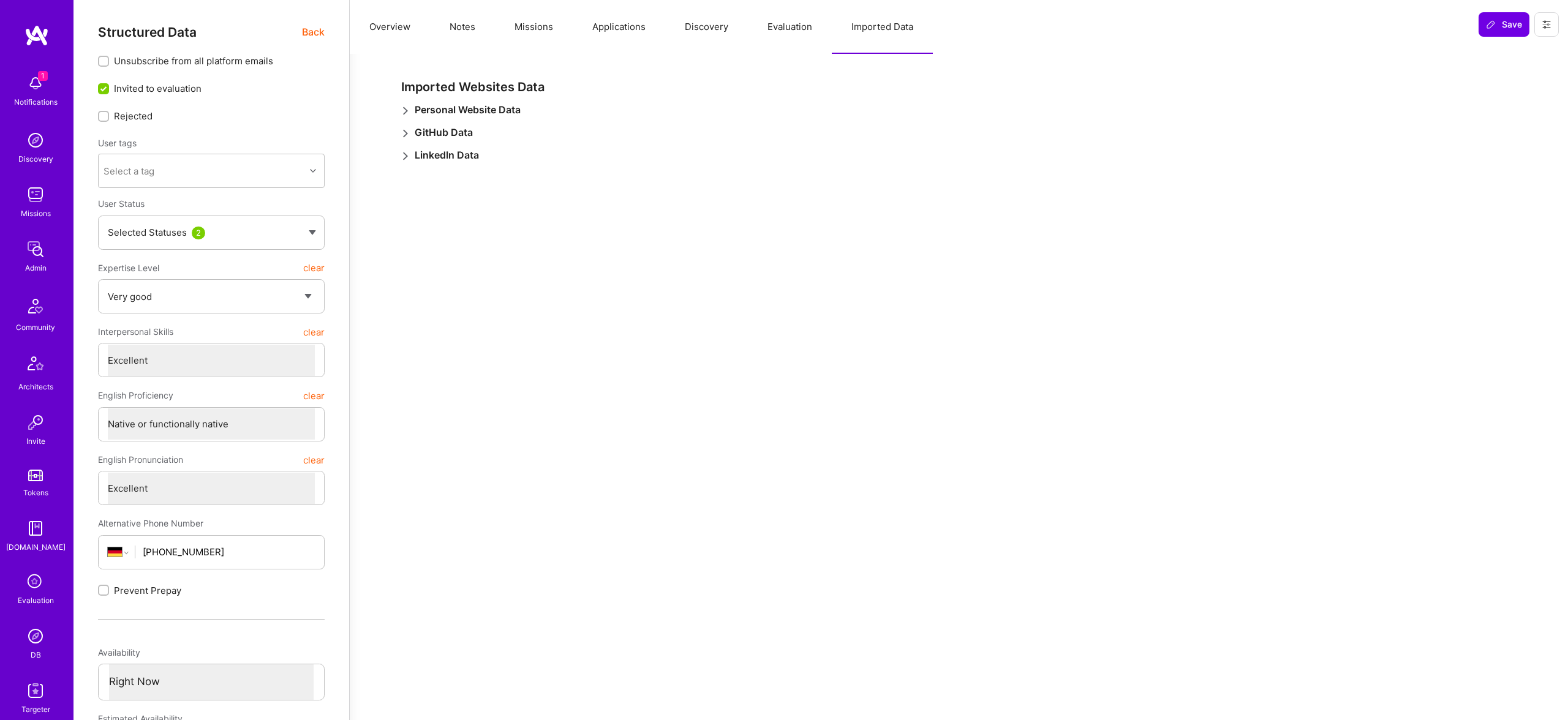
click at [794, 29] on button "Evaluation" at bounding box center [790, 27] width 84 height 54
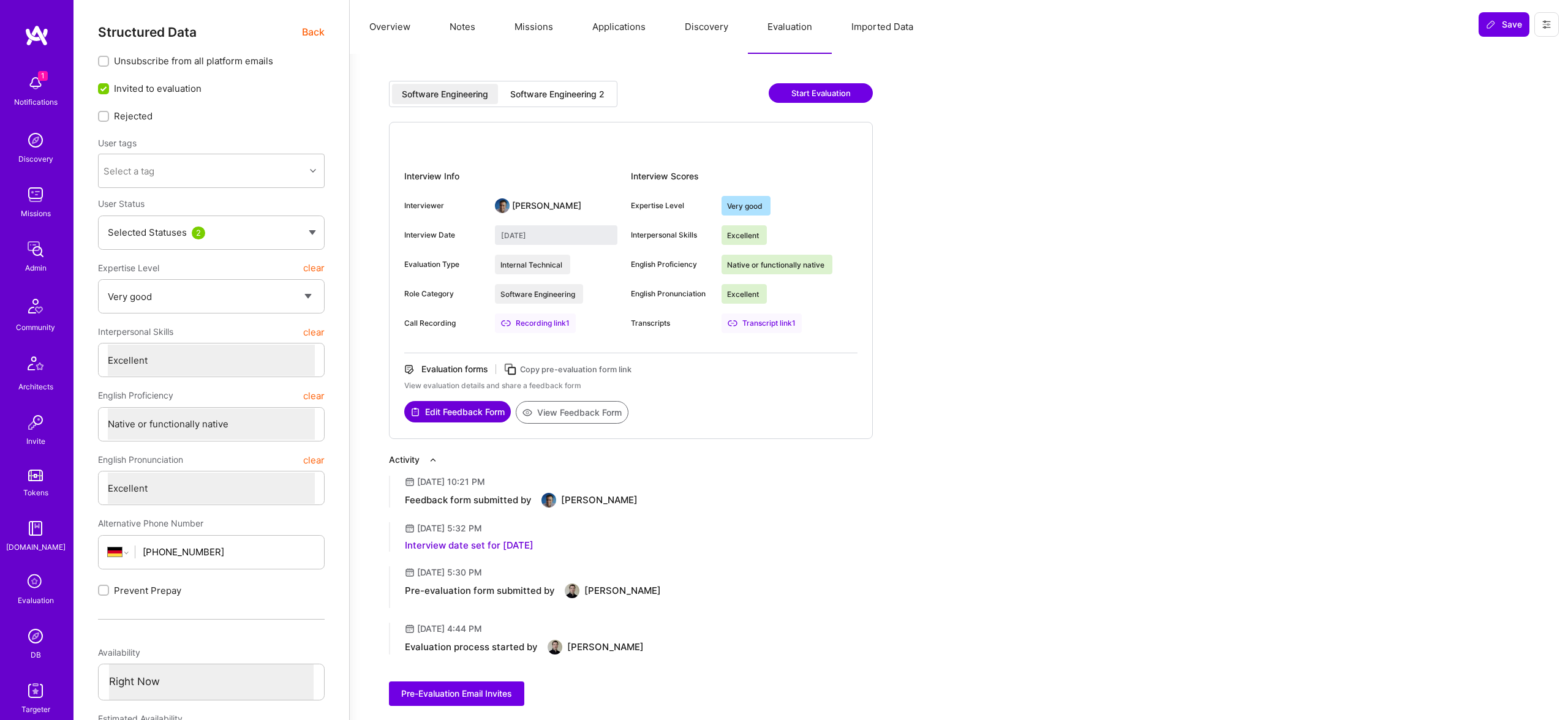
drag, startPoint x: 545, startPoint y: 82, endPoint x: 552, endPoint y: 84, distance: 7.3
click at [546, 83] on div "Software Engineering Software Engineering 2" at bounding box center [503, 94] width 229 height 26
click at [594, 101] on div "Software Engineering 2" at bounding box center [557, 93] width 114 height 20
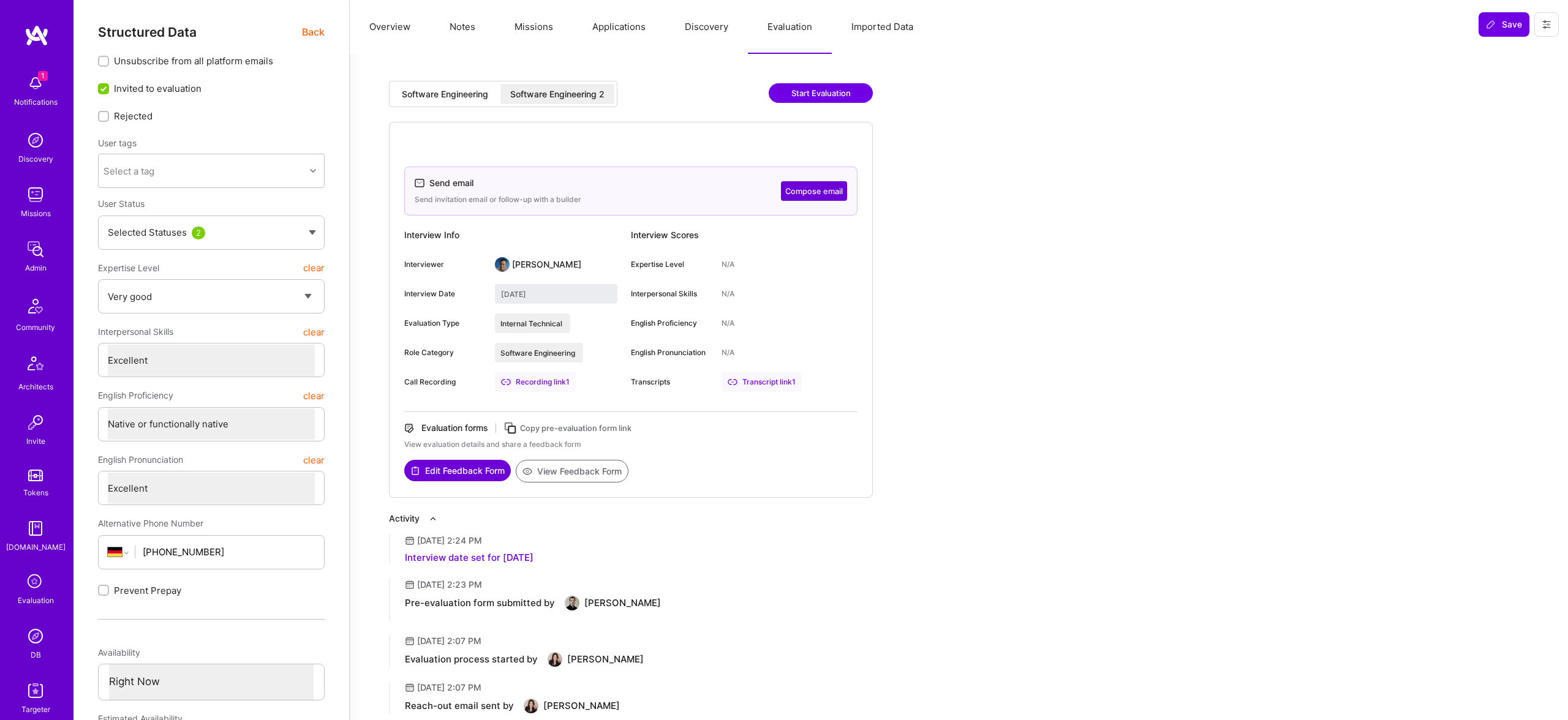
click at [467, 480] on button "Edit Feedback Form" at bounding box center [458, 470] width 106 height 21
drag, startPoint x: 446, startPoint y: 77, endPoint x: 452, endPoint y: 96, distance: 19.9
click at [446, 77] on div "Software Engineering Software Engineering 2 Start Evaluation Send email Send in…" at bounding box center [805, 422] width 882 height 708
click at [453, 101] on div "Software Engineering" at bounding box center [445, 93] width 106 height 20
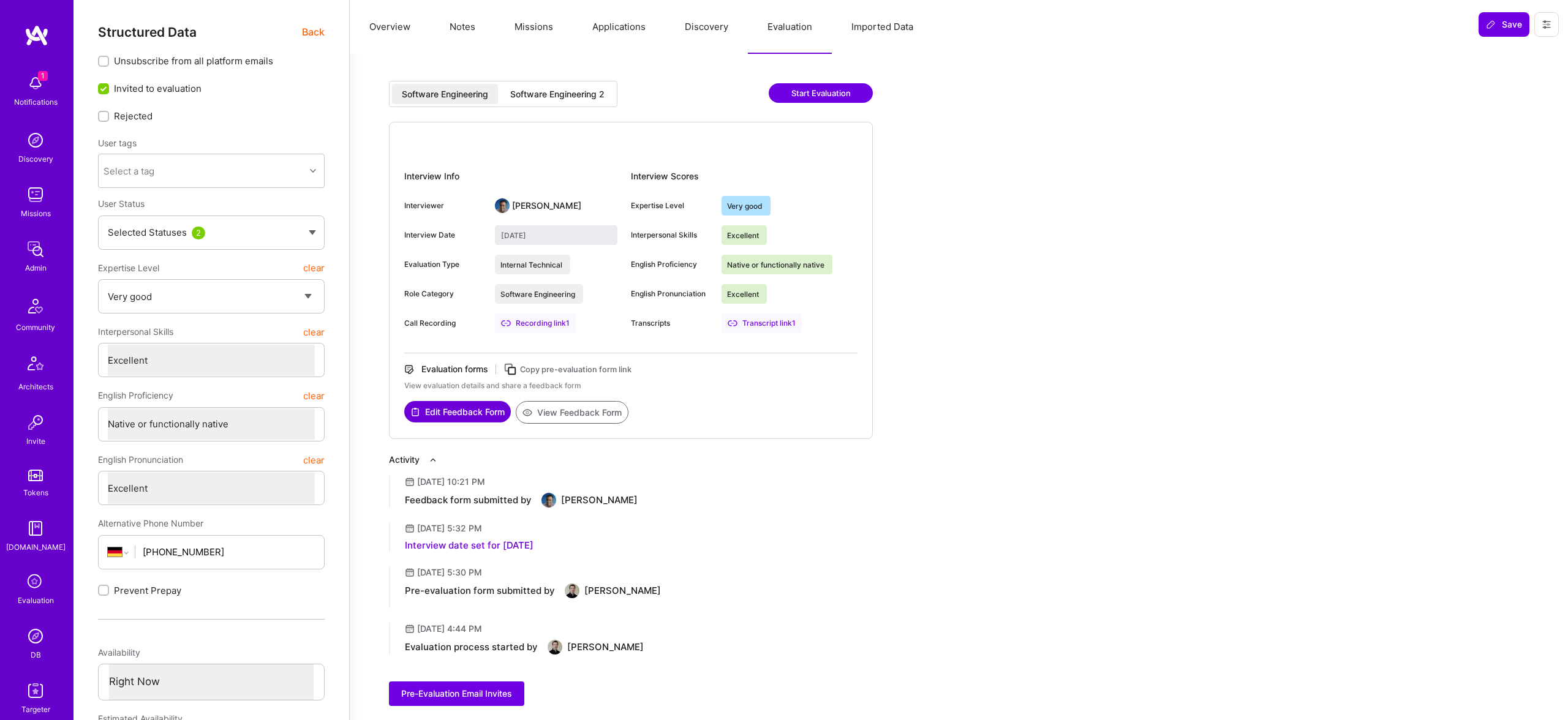
click at [573, 411] on button "View Feedback Form" at bounding box center [572, 412] width 113 height 23
click at [567, 95] on div "Software Engineering 2" at bounding box center [557, 95] width 94 height 12
type input "September 18, 2025"
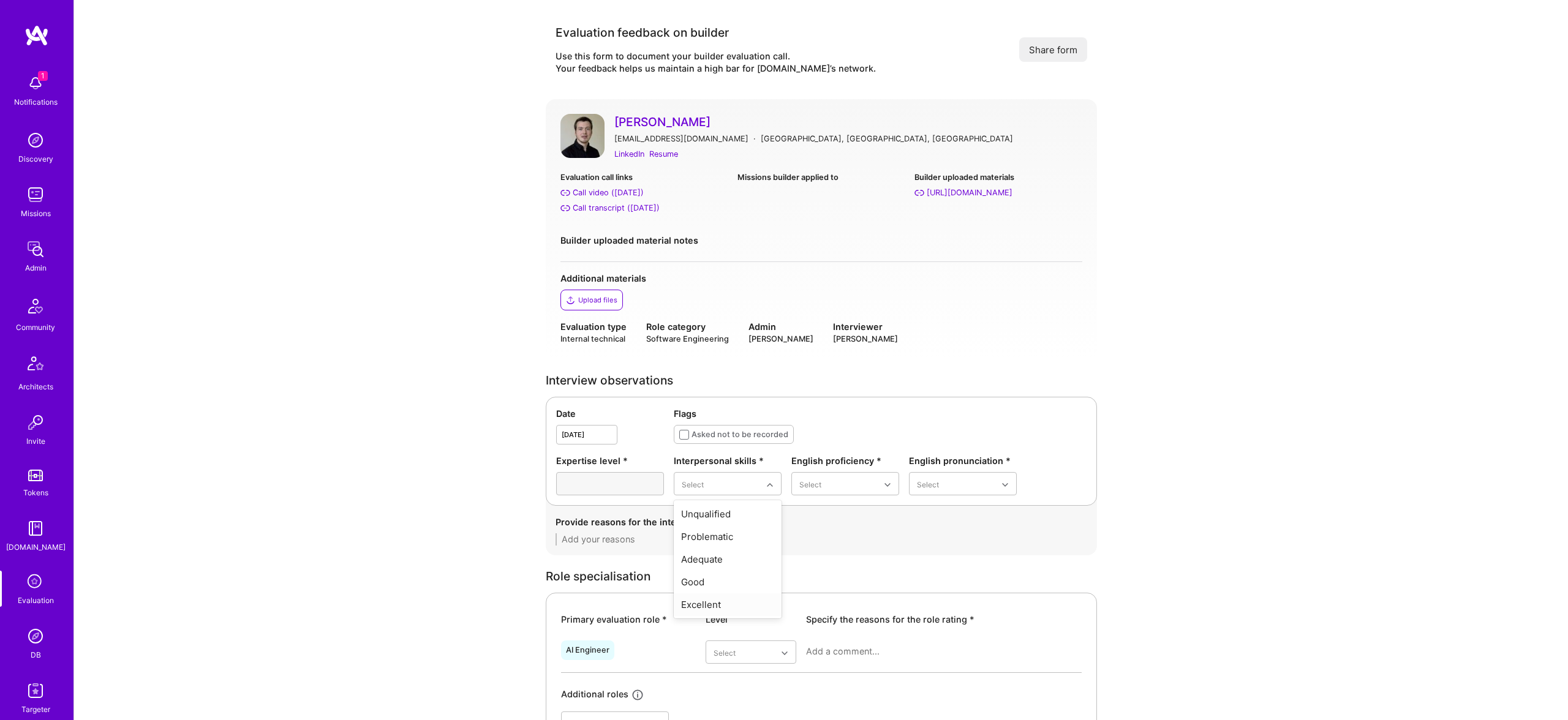
click at [718, 605] on div "Excellent" at bounding box center [728, 605] width 108 height 23
drag, startPoint x: 852, startPoint y: 587, endPoint x: 930, endPoint y: 565, distance: 81.0
click at [852, 587] on div "Native or functionally native" at bounding box center [846, 588] width 108 height 35
drag, startPoint x: 961, startPoint y: 583, endPoint x: 758, endPoint y: 591, distance: 203.2
click at [961, 583] on div "Excellent" at bounding box center [963, 582] width 108 height 23
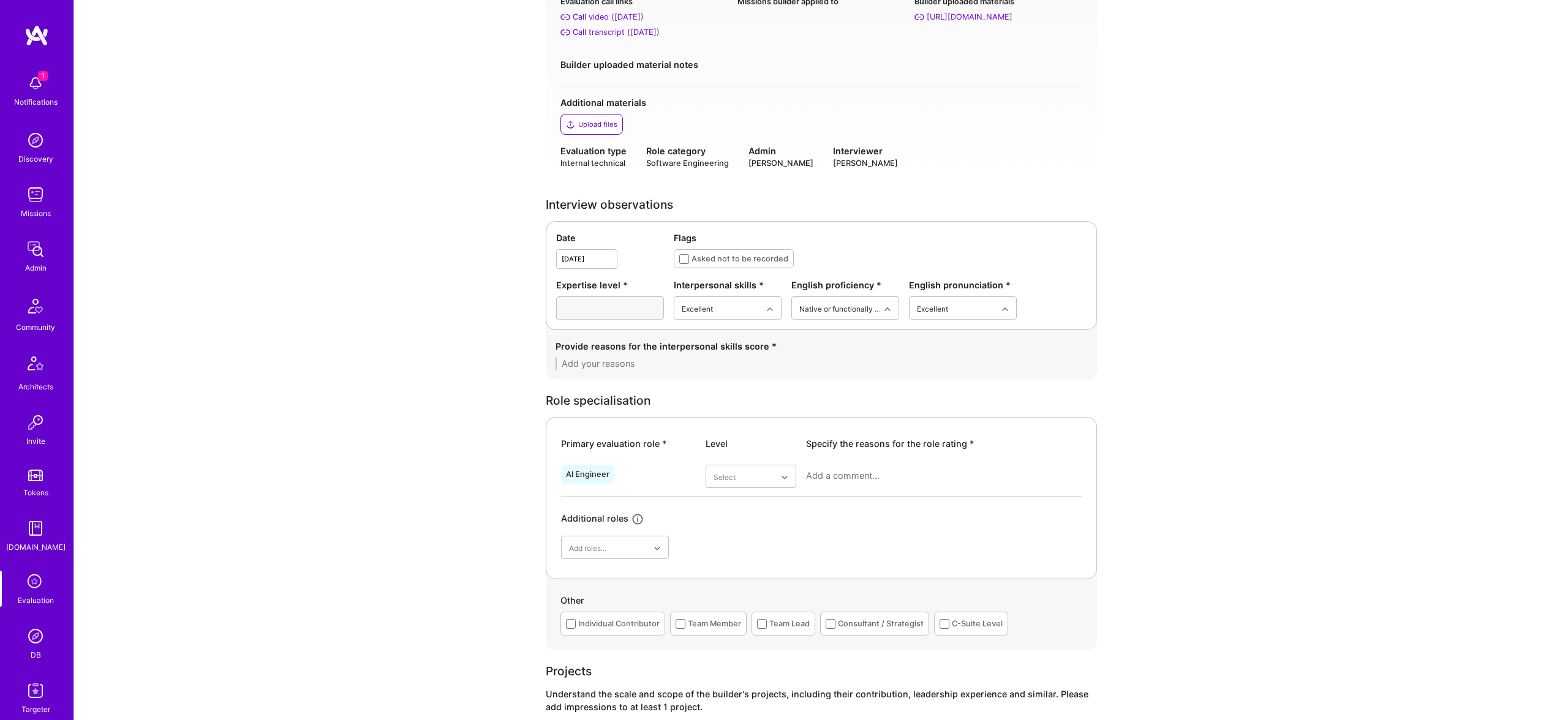
scroll to position [218, 0]
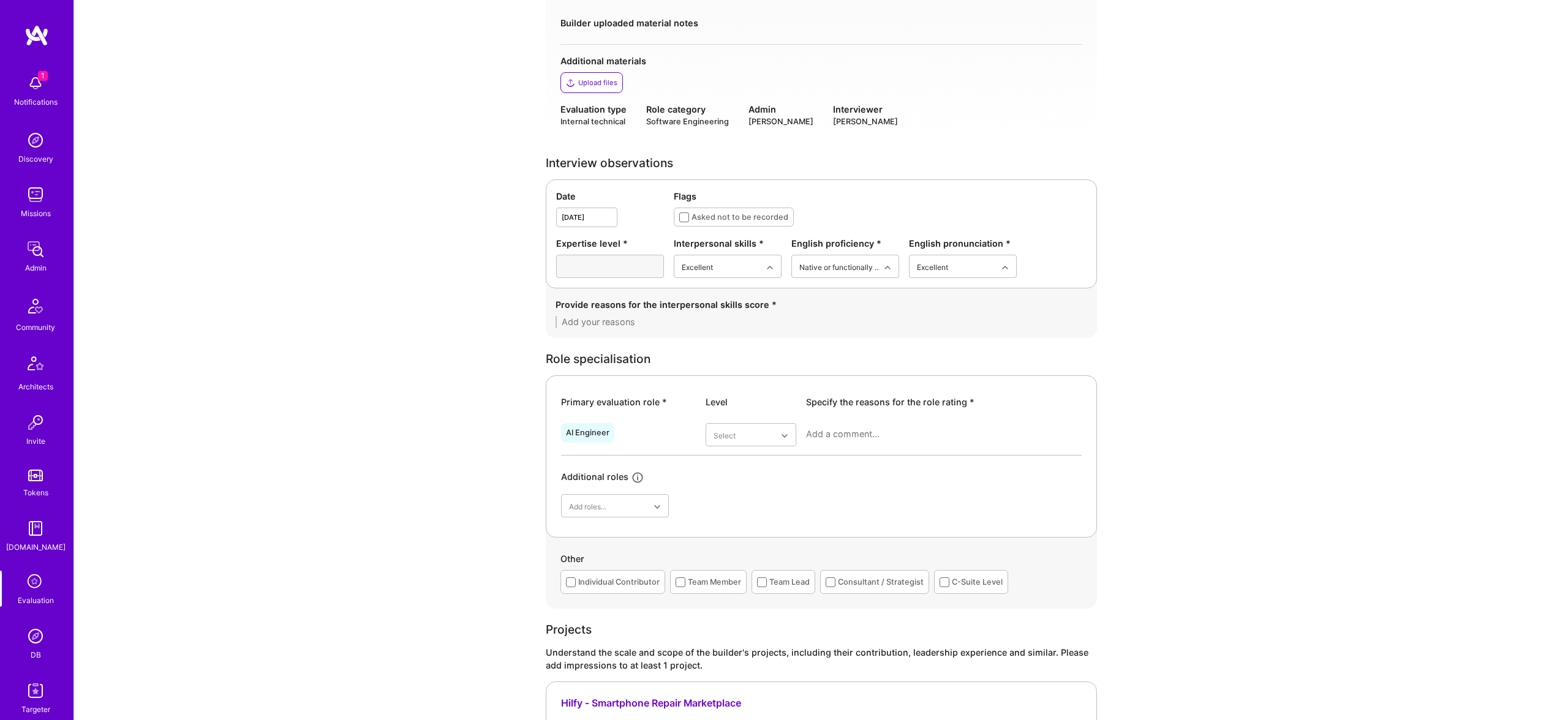
click at [729, 421] on div "AI Engineer Select" at bounding box center [821, 436] width 521 height 37
click at [745, 556] on div "Very good" at bounding box center [751, 556] width 91 height 23
click at [842, 448] on div at bounding box center [944, 439] width 276 height 32
click at [850, 435] on textarea at bounding box center [944, 434] width 276 height 12
click at [774, 446] on div "option Very good, selected. Select is focused ,type to refine list, press Down …" at bounding box center [751, 439] width 91 height 32
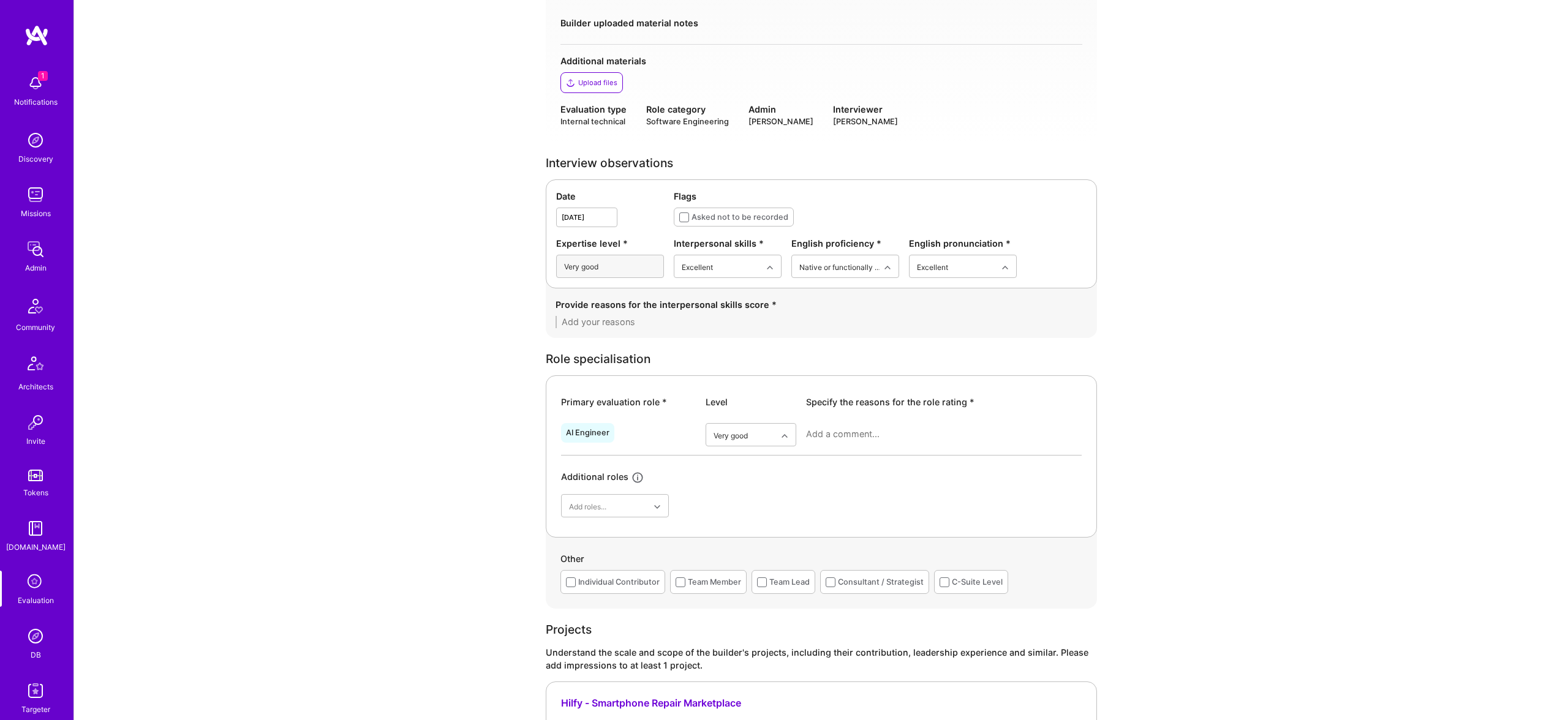
click at [855, 433] on textarea at bounding box center [944, 434] width 276 height 12
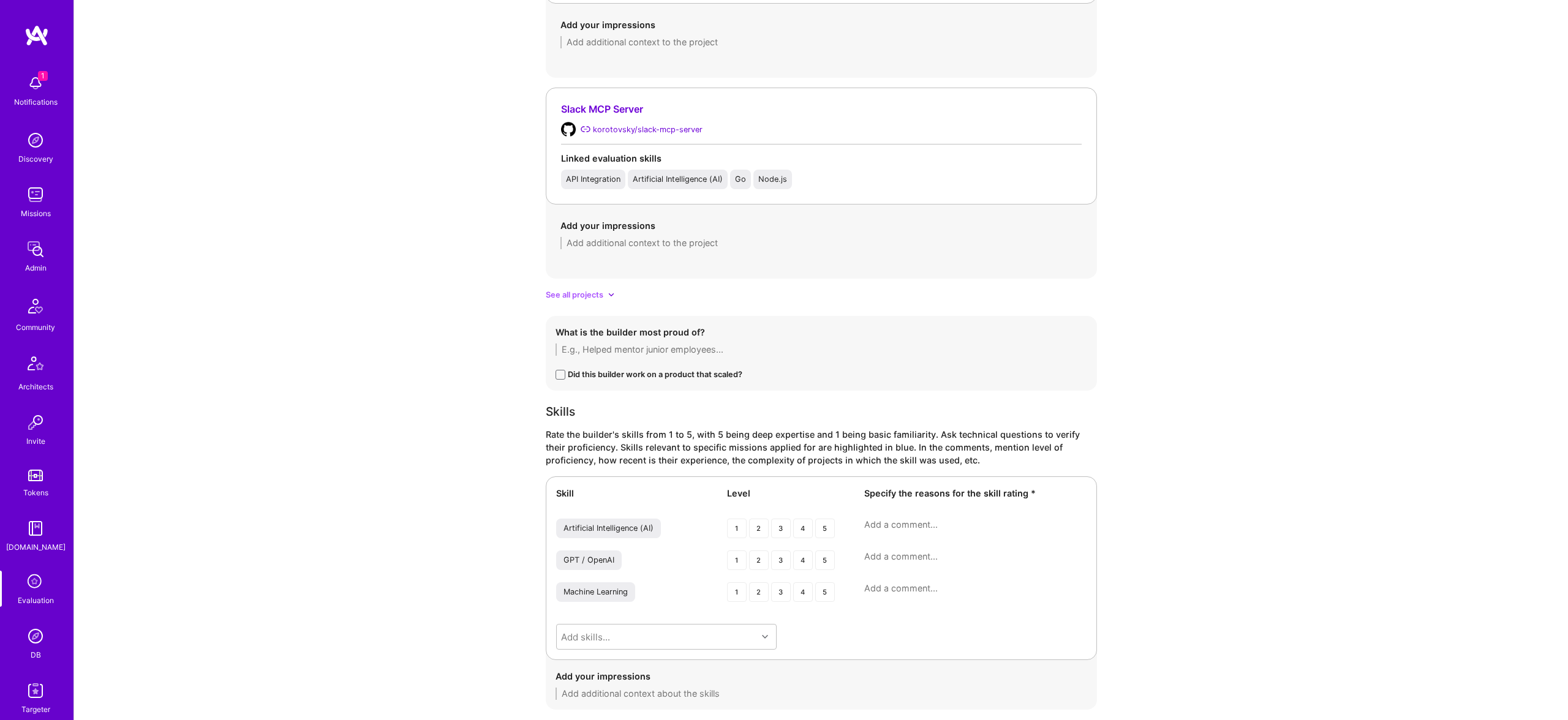
scroll to position [1712, 0]
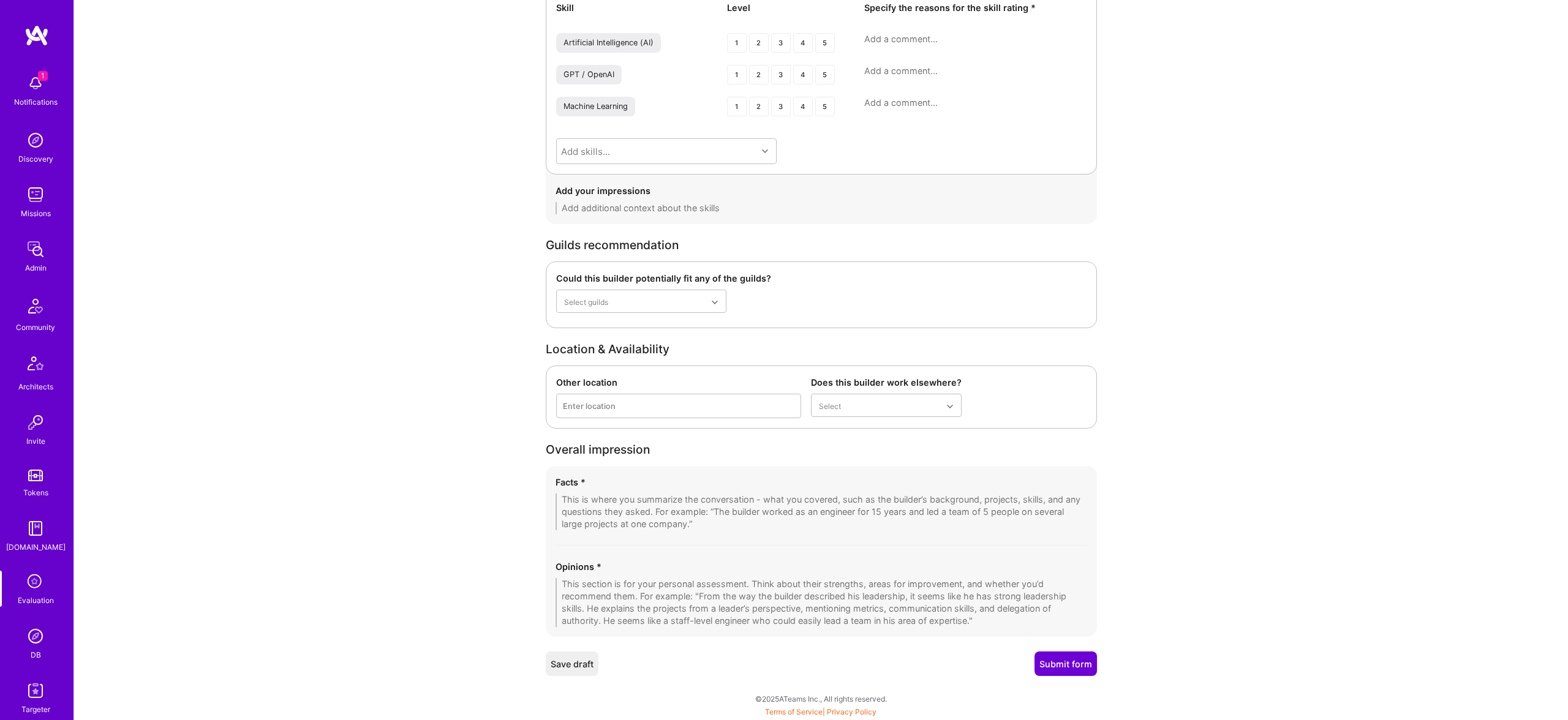
click at [649, 587] on textarea at bounding box center [821, 602] width 532 height 49
click at [696, 508] on textarea at bounding box center [821, 511] width 532 height 37
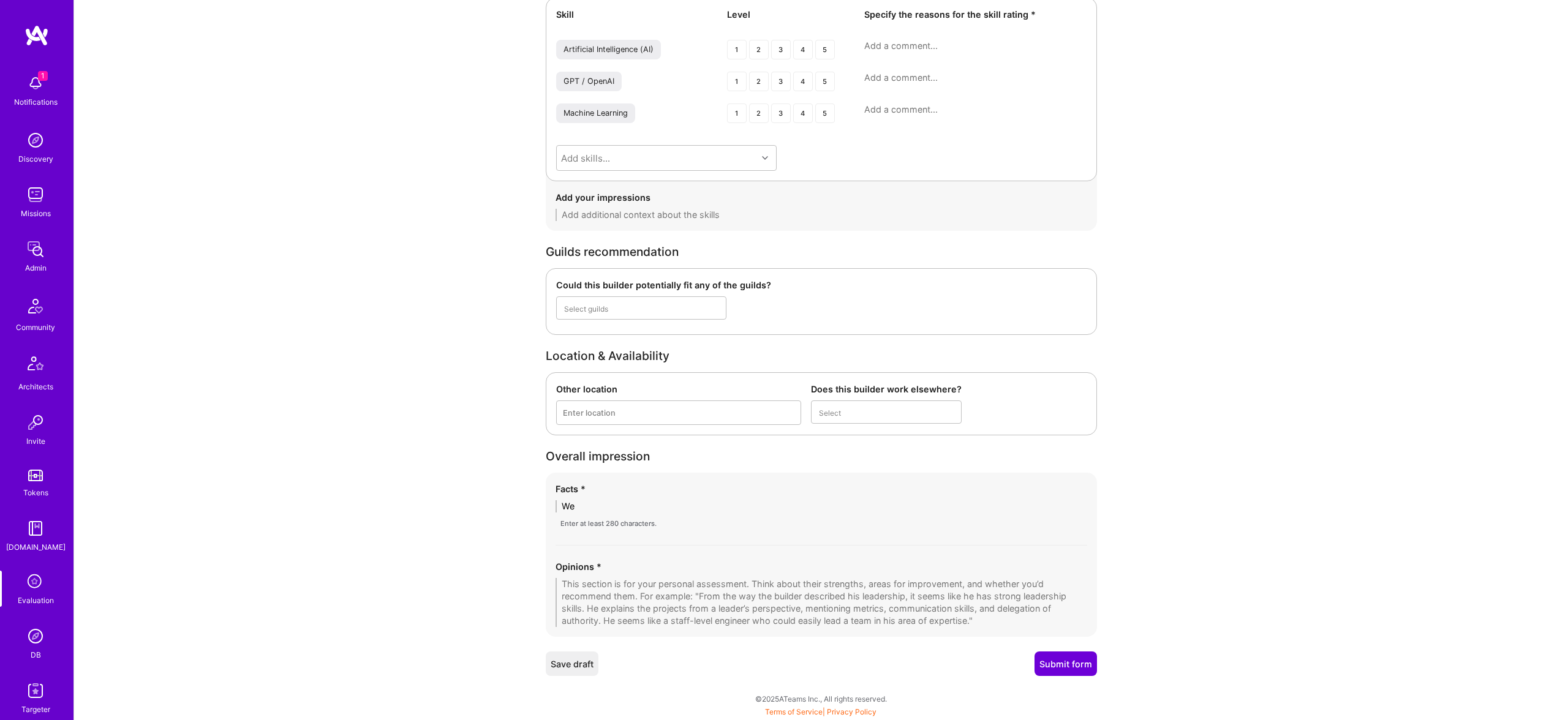
type textarea "W"
type textarea "I"
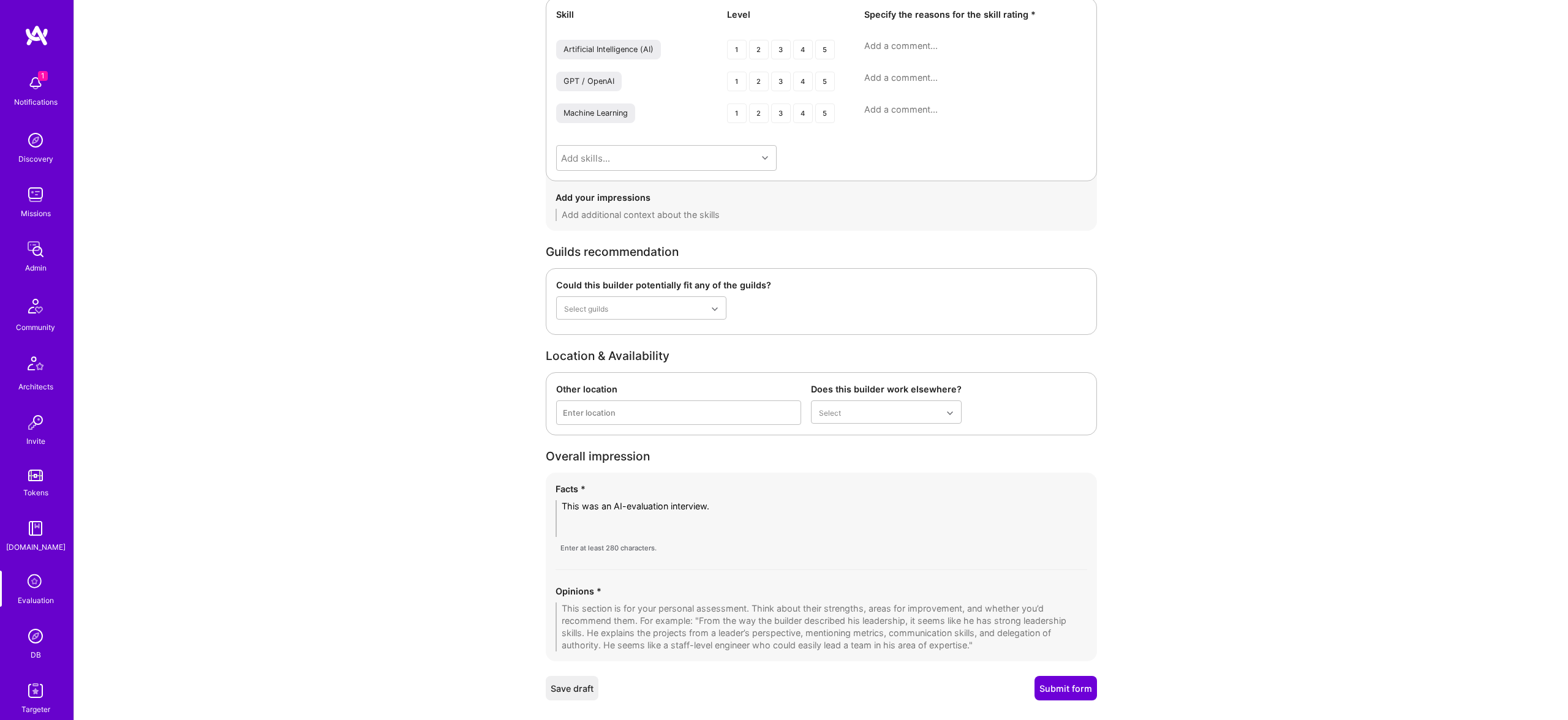
scroll to position [0, 0]
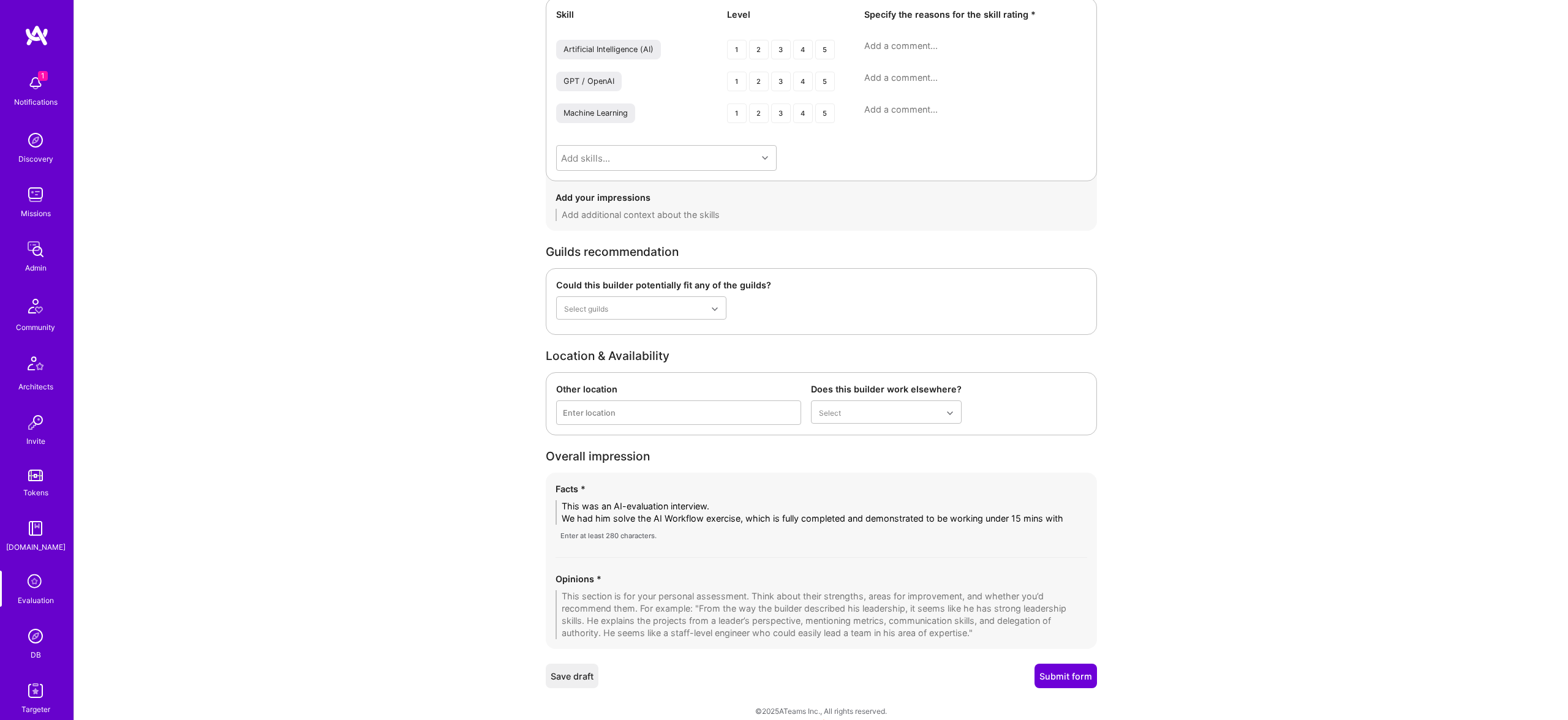
paste textarea "n8n"
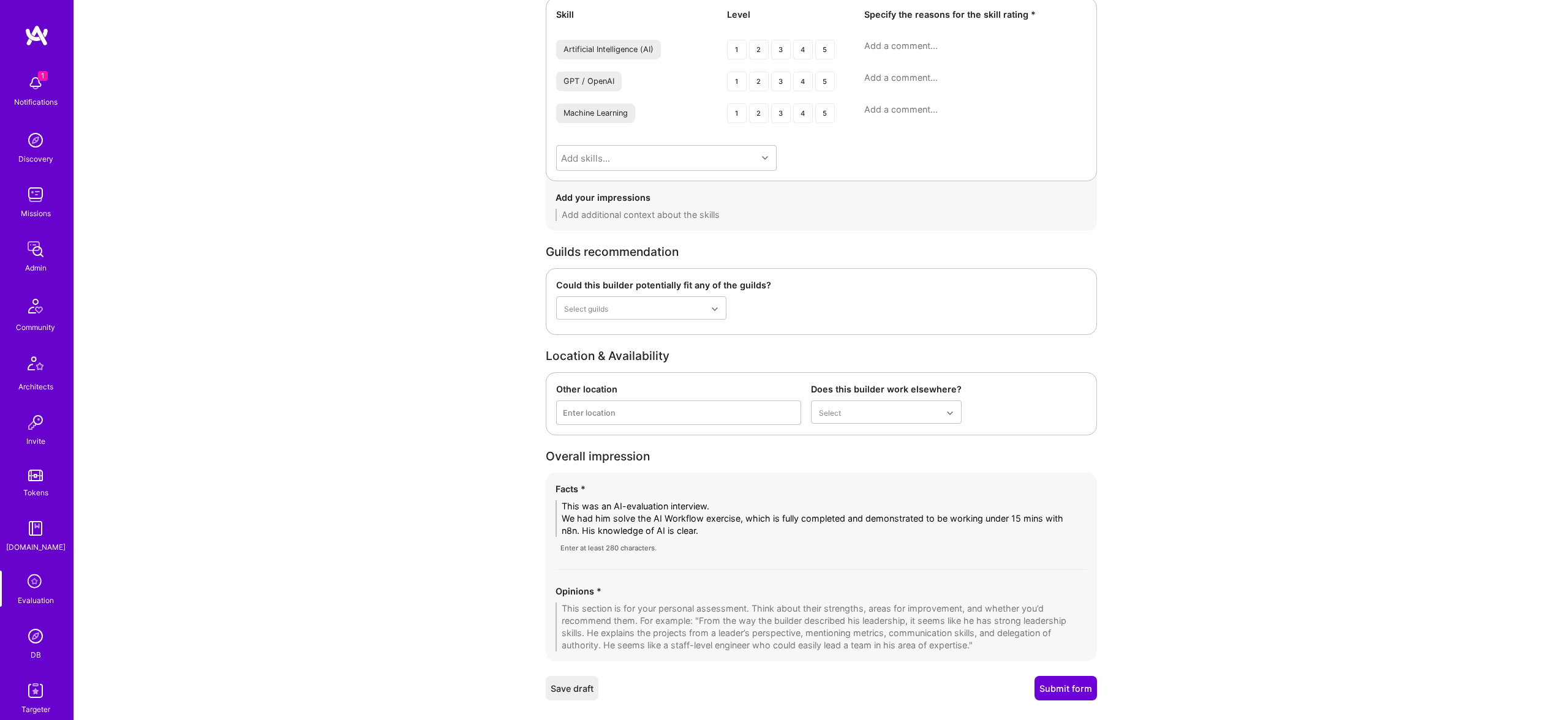
paste textarea "He successfully completed the AI Workflow exercise, fully implementing and demo…"
click at [714, 543] on textarea "This was an AI-evaluation interview. He successfully completed the AI Workflow …" at bounding box center [821, 524] width 532 height 49
type textarea "This was an AI-evaluation interview. He completed the AI Workflow exercise, ful…"
click at [1081, 679] on button "Submit form" at bounding box center [1066, 682] width 62 height 24
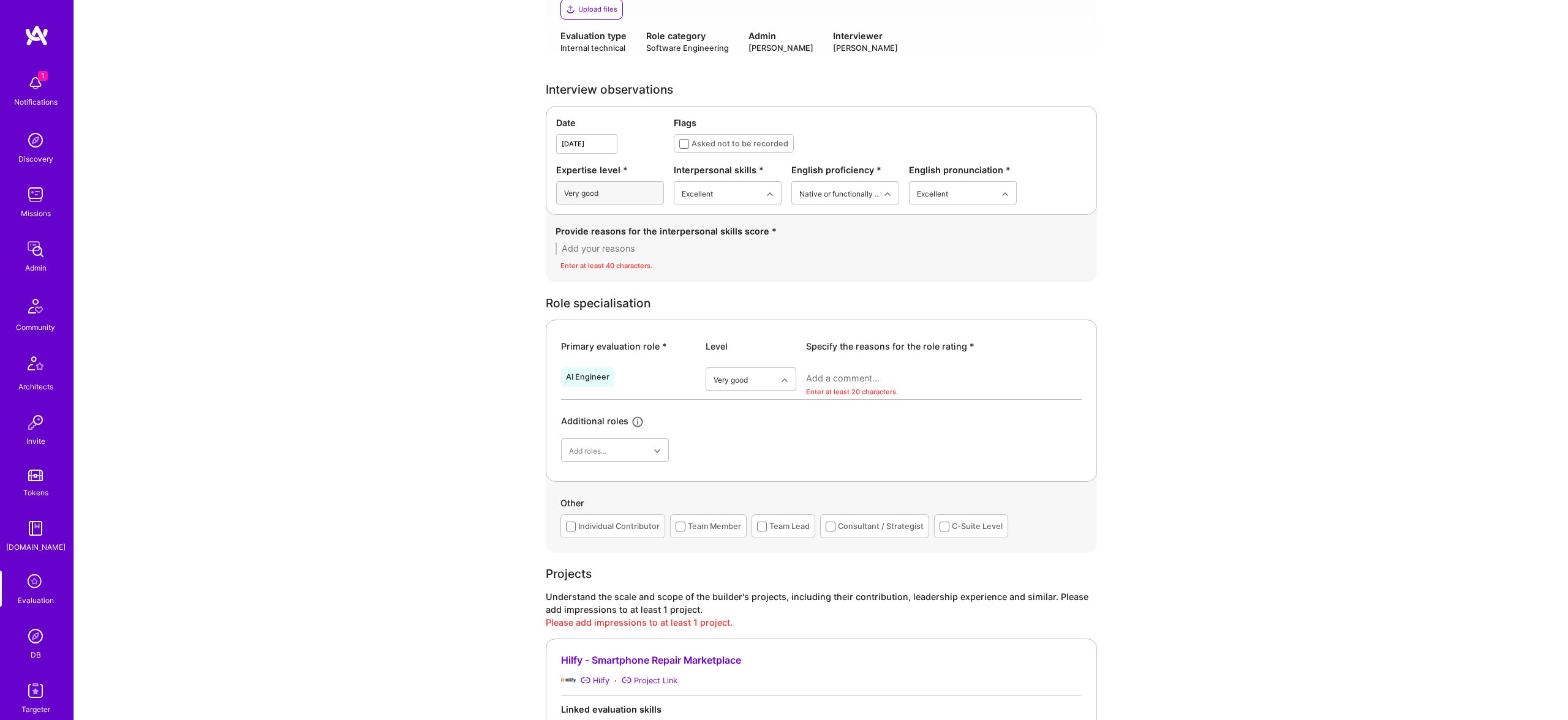
click at [866, 379] on textarea at bounding box center [944, 379] width 276 height 12
type textarea "Knows how to create AI workflows"
click at [637, 246] on div "Provide reasons for the interpersonal skills score * Enter at least 40 characte…" at bounding box center [821, 245] width 532 height 48
click at [643, 247] on textarea at bounding box center [821, 245] width 532 height 12
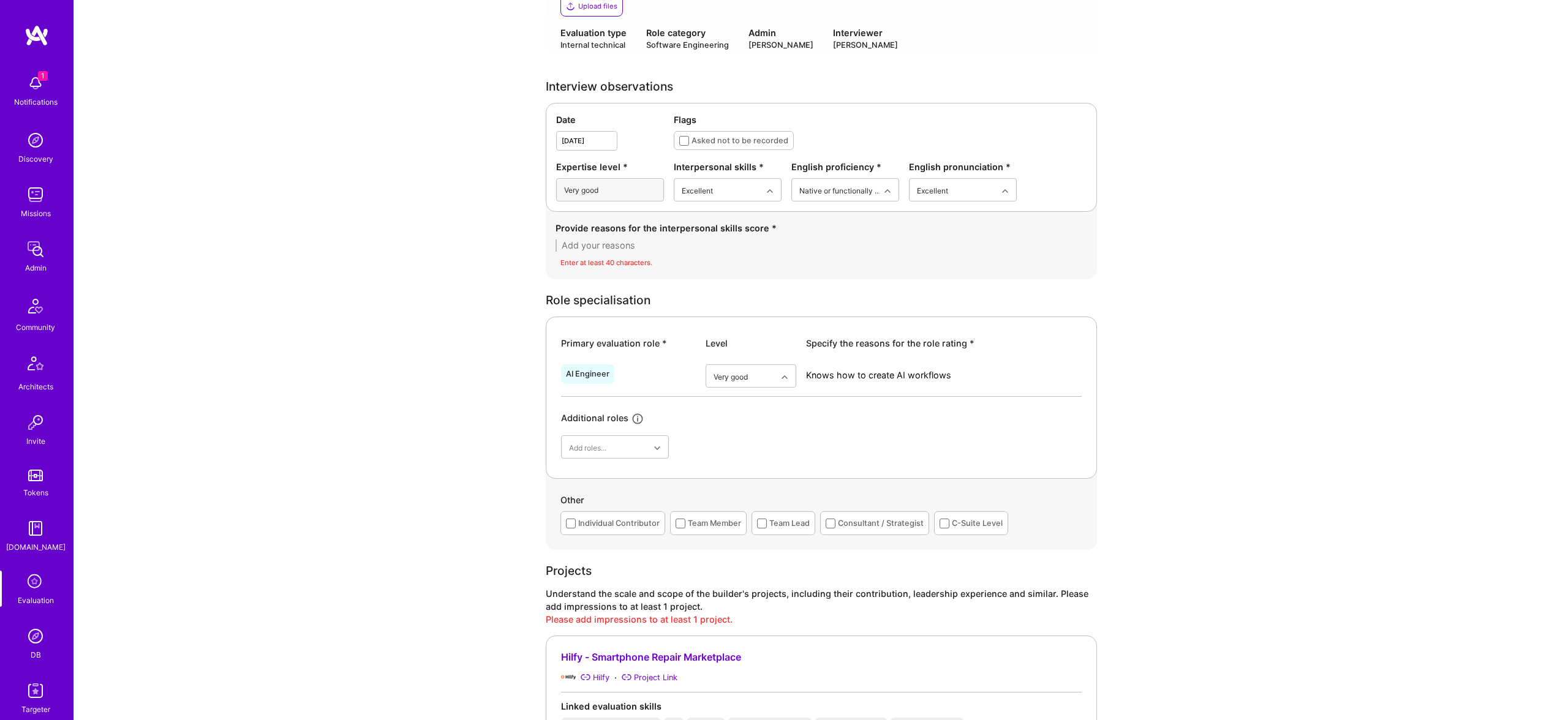
paste textarea "[PERSON_NAME] communicated clearly, listened actively, and expressed complex te…"
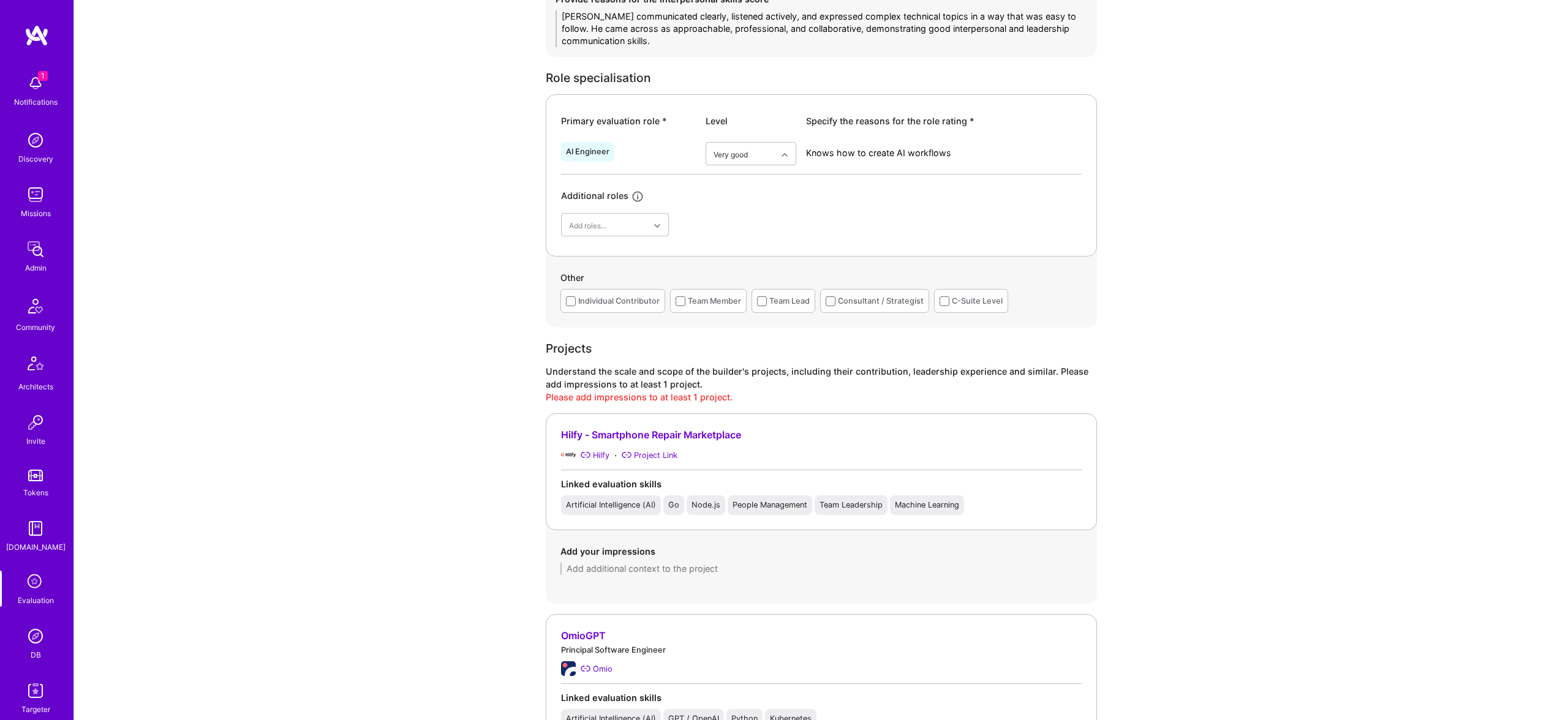
scroll to position [540, 0]
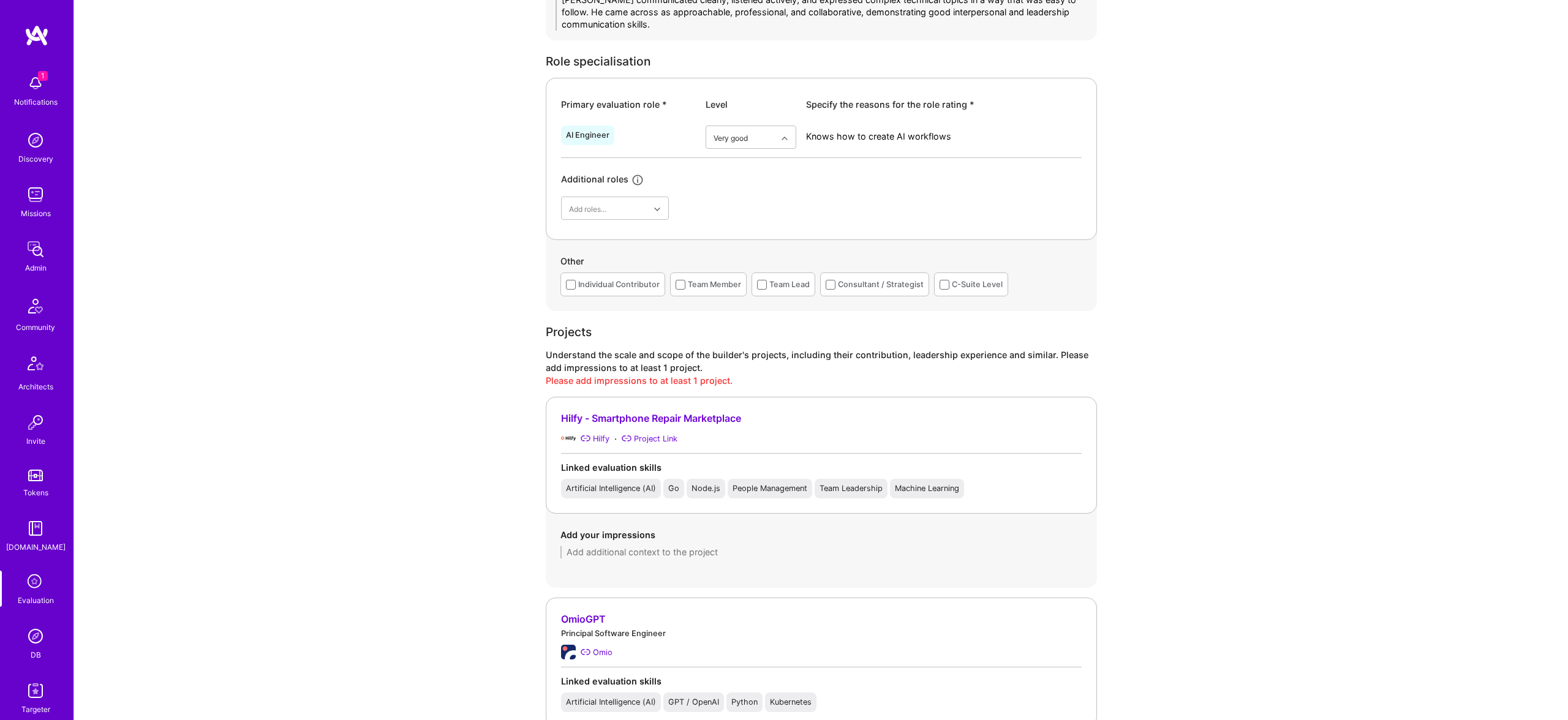
type textarea "[PERSON_NAME] communicated clearly, listened actively, and expressed complex te…"
click at [587, 278] on div "Individual Contributor" at bounding box center [619, 284] width 82 height 13
click at [790, 296] on div "Team Lead" at bounding box center [783, 284] width 64 height 24
click at [784, 281] on div "Team Lead" at bounding box center [790, 284] width 40 height 13
drag, startPoint x: 686, startPoint y: 509, endPoint x: 693, endPoint y: 560, distance: 51.5
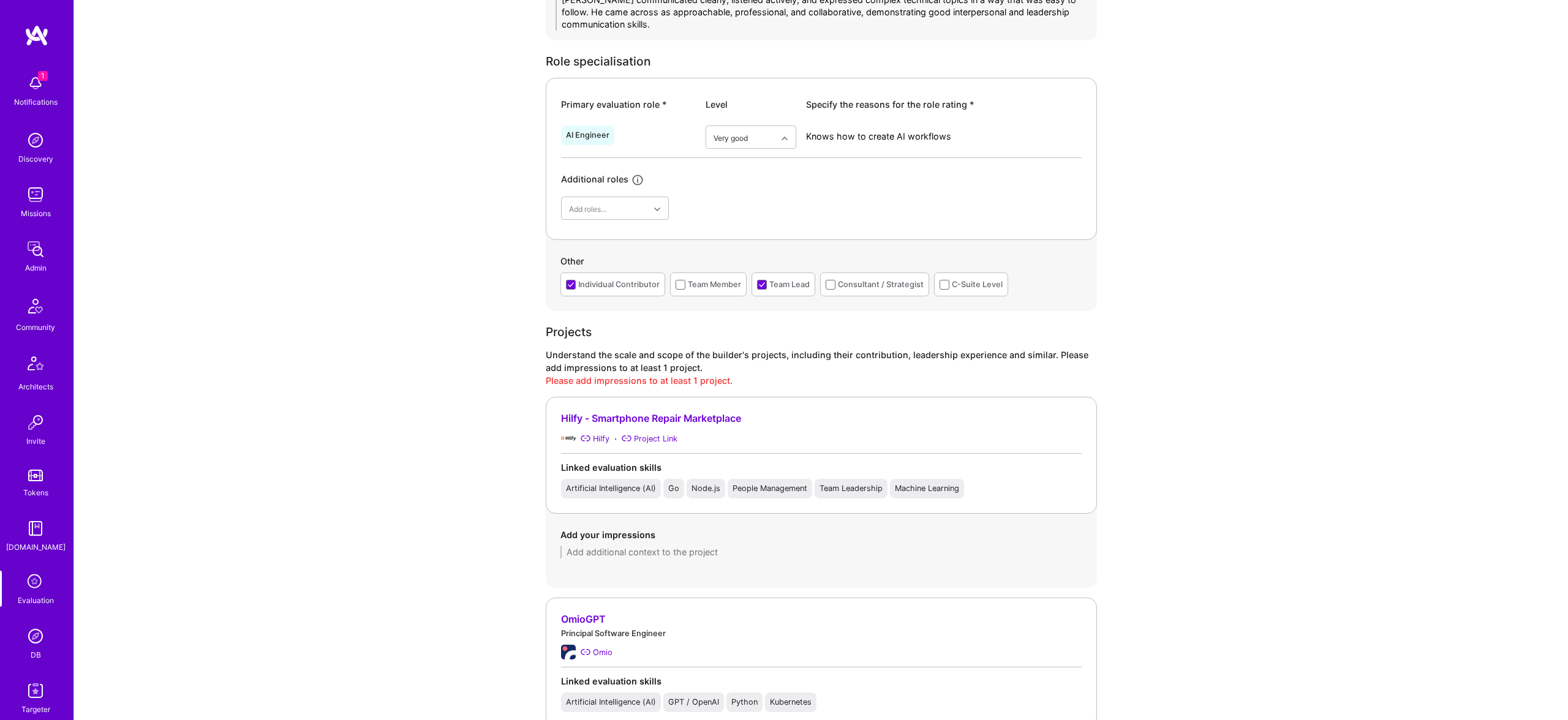
click at [689, 531] on div "Hilfy - Smartphone Repair Marketplace Hilfy · Project Link Linked evaluation sk…" at bounding box center [821, 492] width 551 height 191
drag, startPoint x: 693, startPoint y: 560, endPoint x: 687, endPoint y: 552, distance: 10.0
click at [691, 556] on div "Add your impressions" at bounding box center [821, 543] width 551 height 59
click at [687, 551] on textarea at bounding box center [821, 552] width 522 height 12
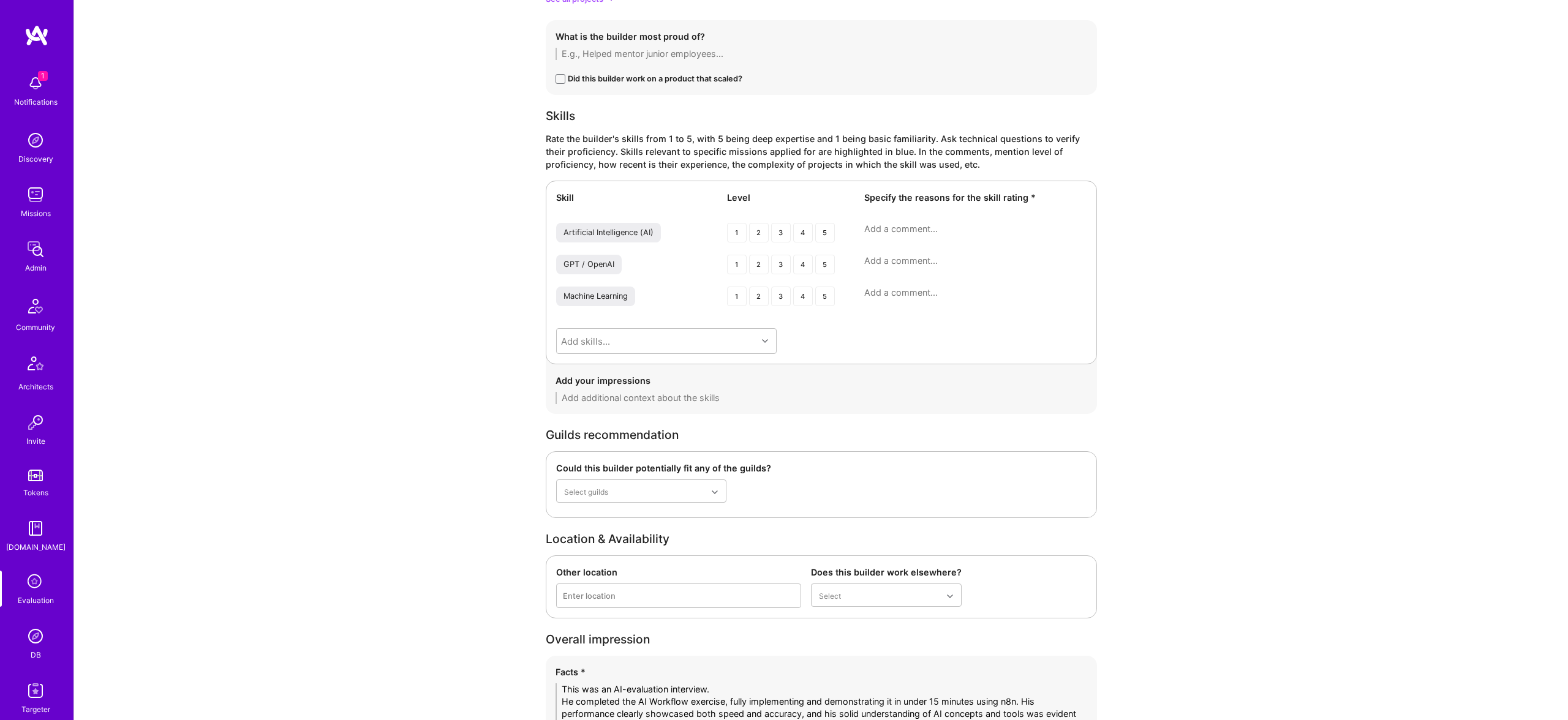
scroll to position [1779, 0]
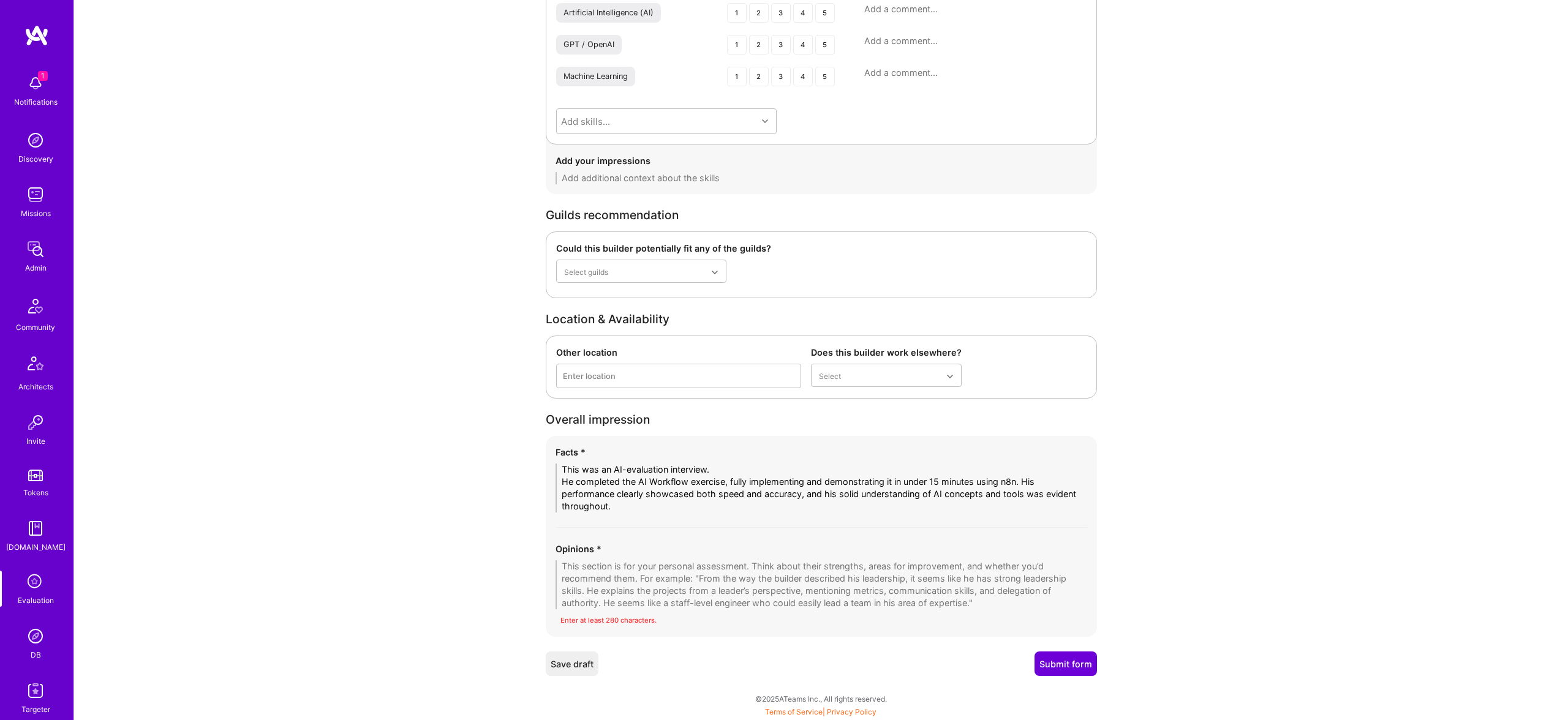
type textarea "Projects were not discussed in AI interview."
click at [1063, 674] on button "Submit form" at bounding box center [1066, 663] width 62 height 24
click at [1063, 667] on button "Submit form" at bounding box center [1066, 663] width 62 height 24
drag, startPoint x: 651, startPoint y: 504, endPoint x: 449, endPoint y: 423, distance: 217.6
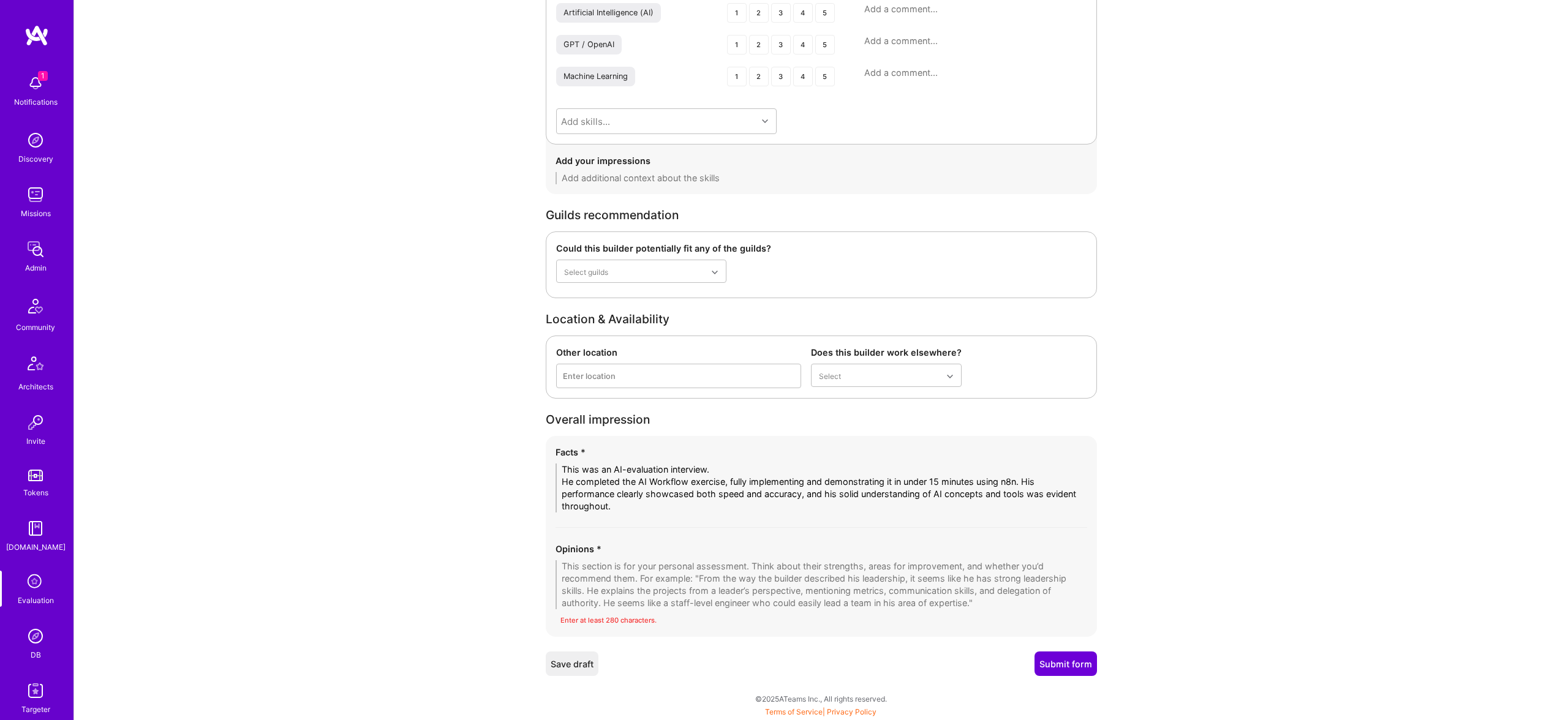
click at [746, 605] on textarea at bounding box center [821, 585] width 532 height 49
paste textarea "This was an AI-evaluation interview. He completed the AI Workflow exercise, ful…"
click at [746, 597] on textarea at bounding box center [821, 585] width 532 height 49
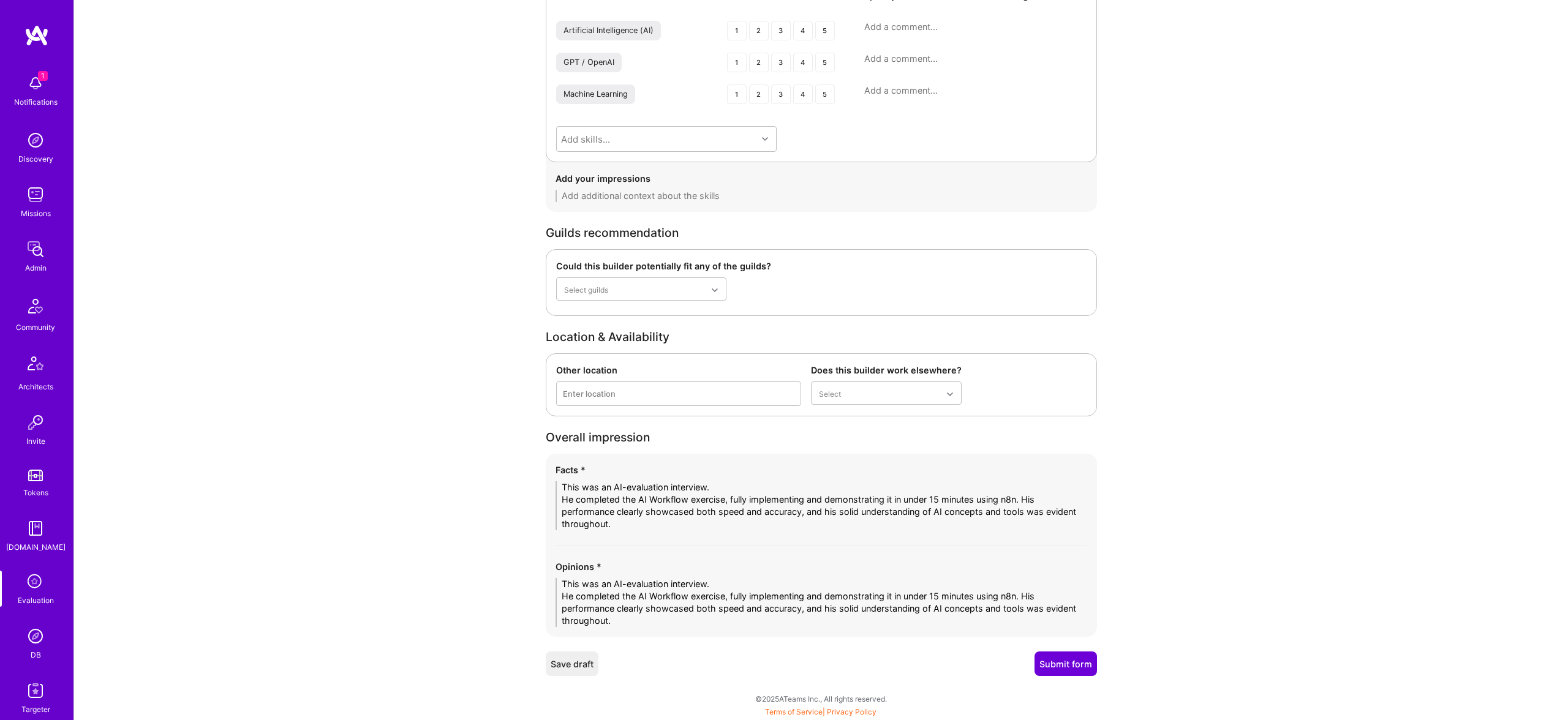
scroll to position [1748, 0]
type textarea "This was an AI-evaluation interview. He completed the AI Workflow exercise, ful…"
click at [1070, 667] on button "Submit form" at bounding box center [1066, 663] width 62 height 24
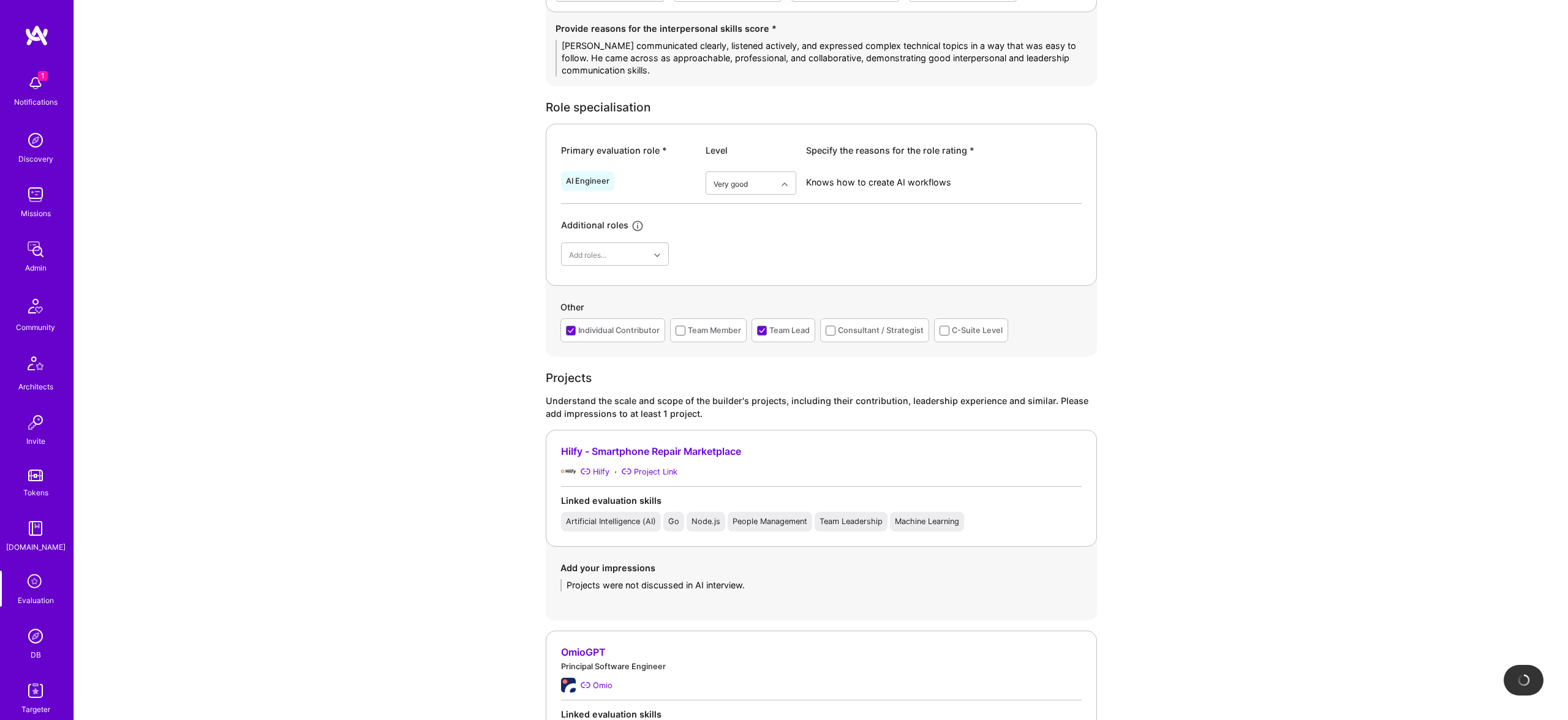
scroll to position [0, 0]
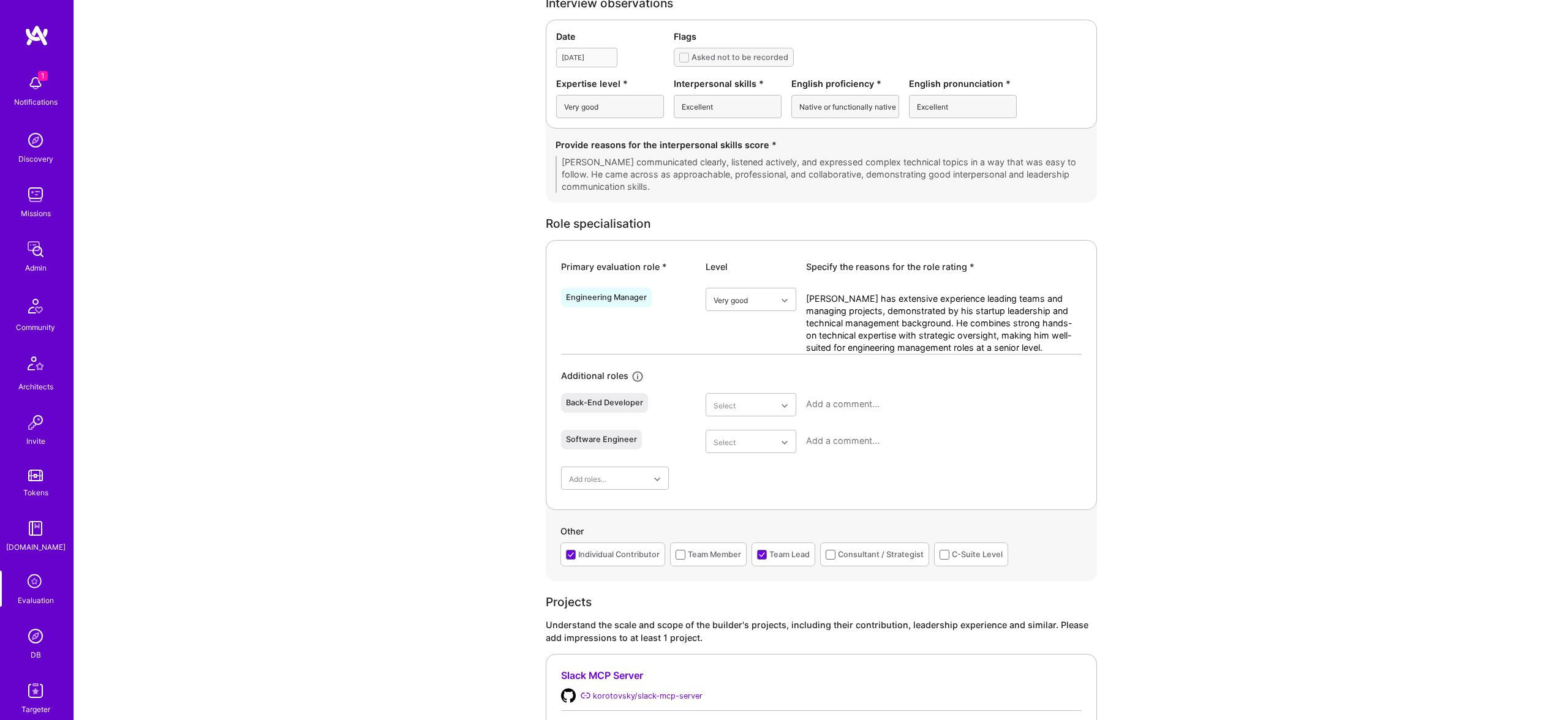
scroll to position [354, 0]
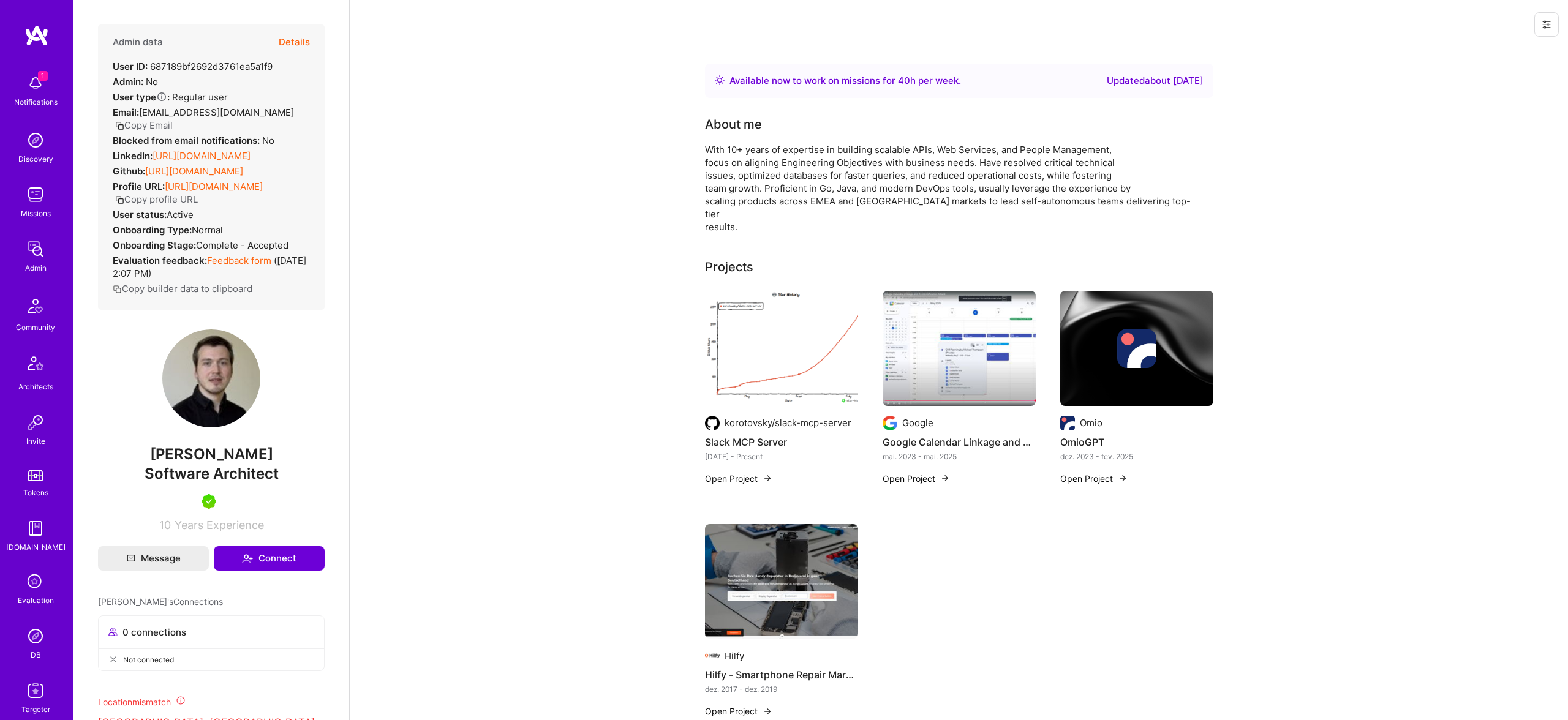
click at [185, 456] on span "[PERSON_NAME]" at bounding box center [212, 454] width 227 height 19
copy span "[PERSON_NAME]"
